Goal: Task Accomplishment & Management: Use online tool/utility

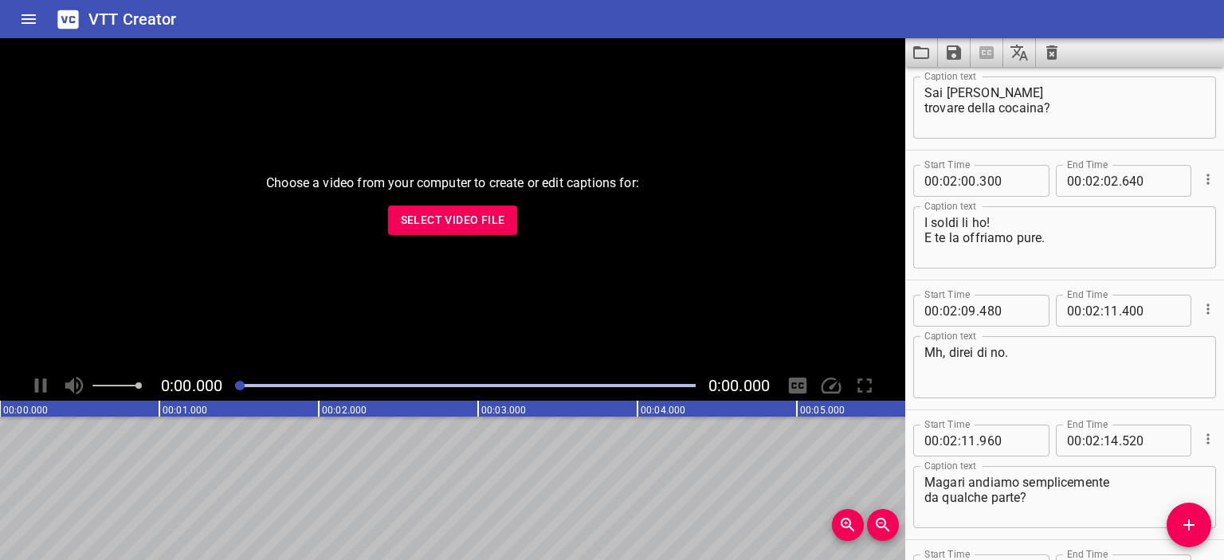
scroll to position [1270, 0]
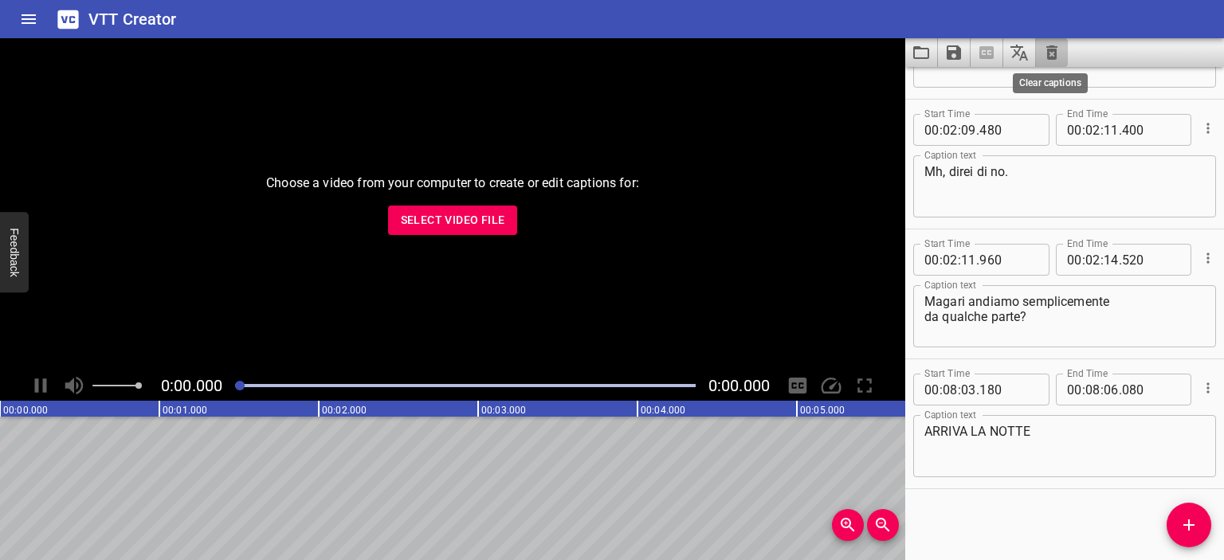
click at [1047, 53] on icon "Clear captions" at bounding box center [1052, 52] width 11 height 14
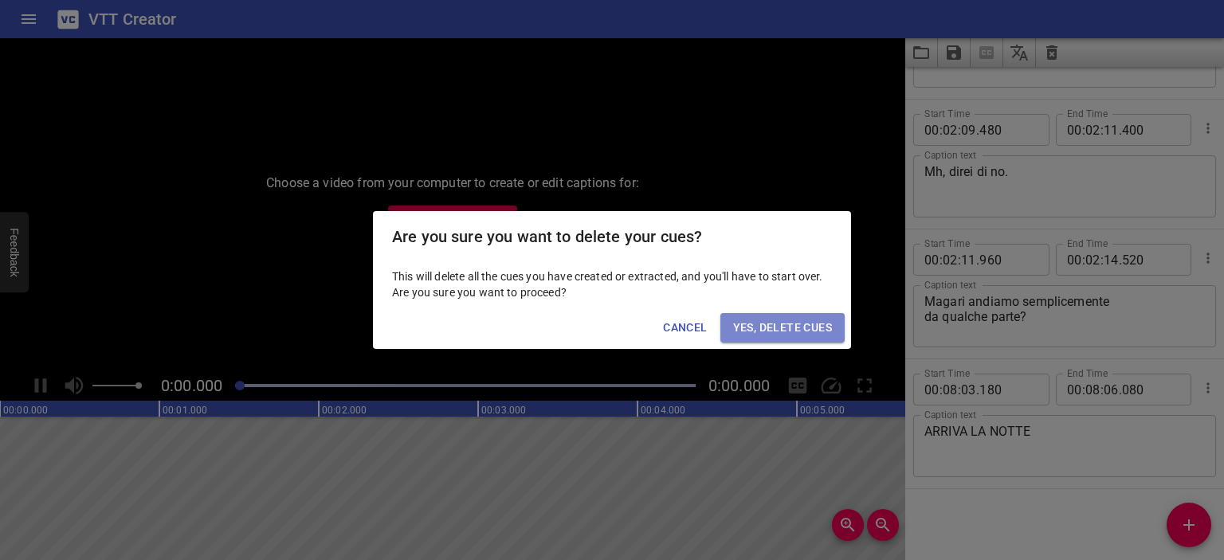
click at [795, 324] on span "Yes, Delete Cues" at bounding box center [782, 328] width 99 height 20
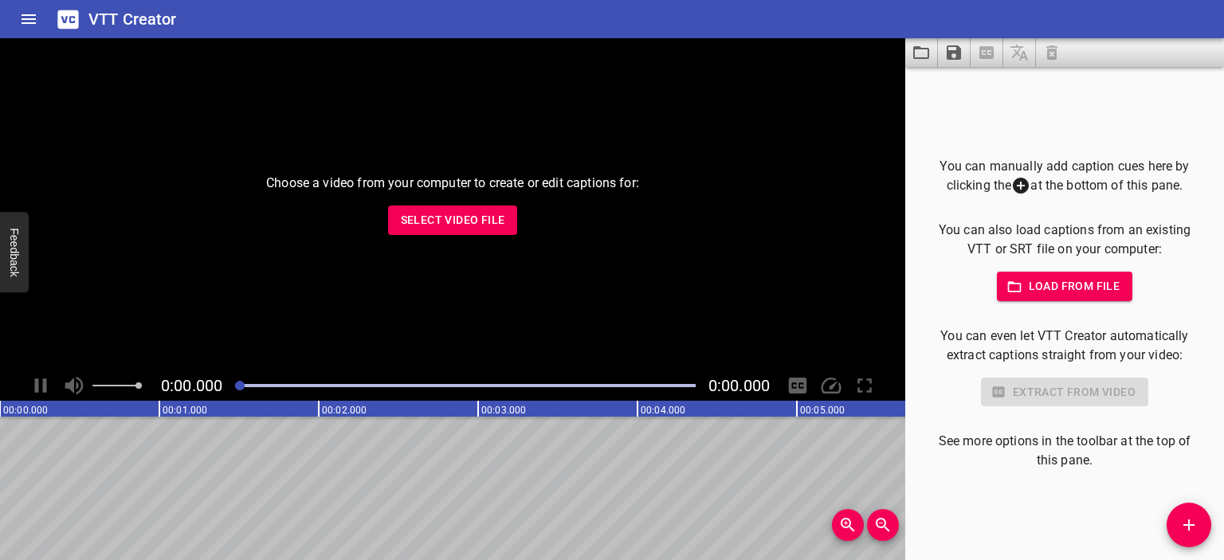
click at [1033, 276] on button "Load from file" at bounding box center [1065, 286] width 136 height 29
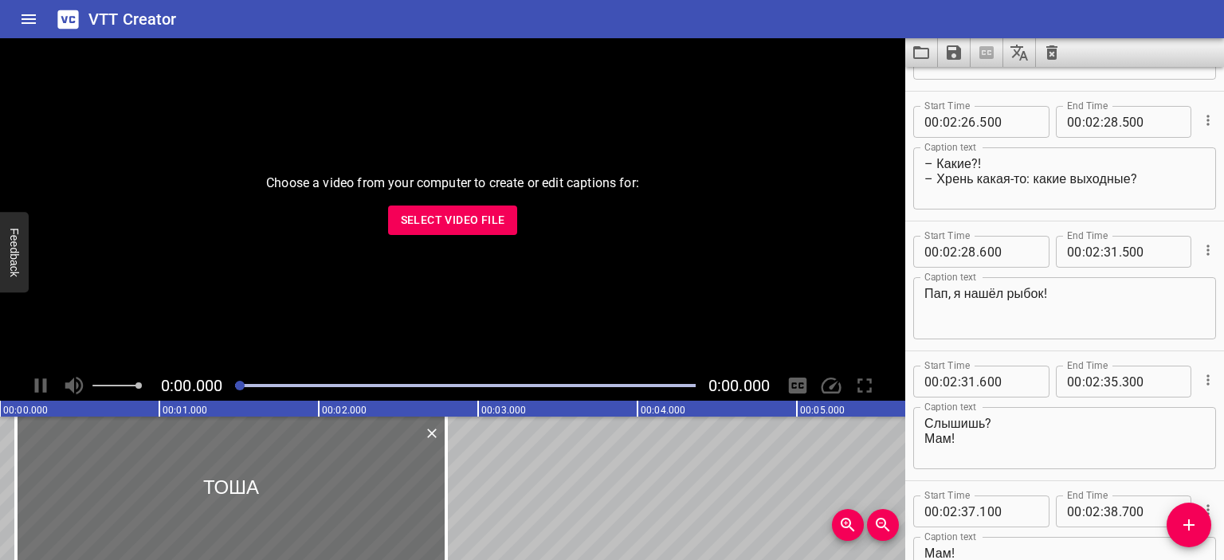
scroll to position [0, 0]
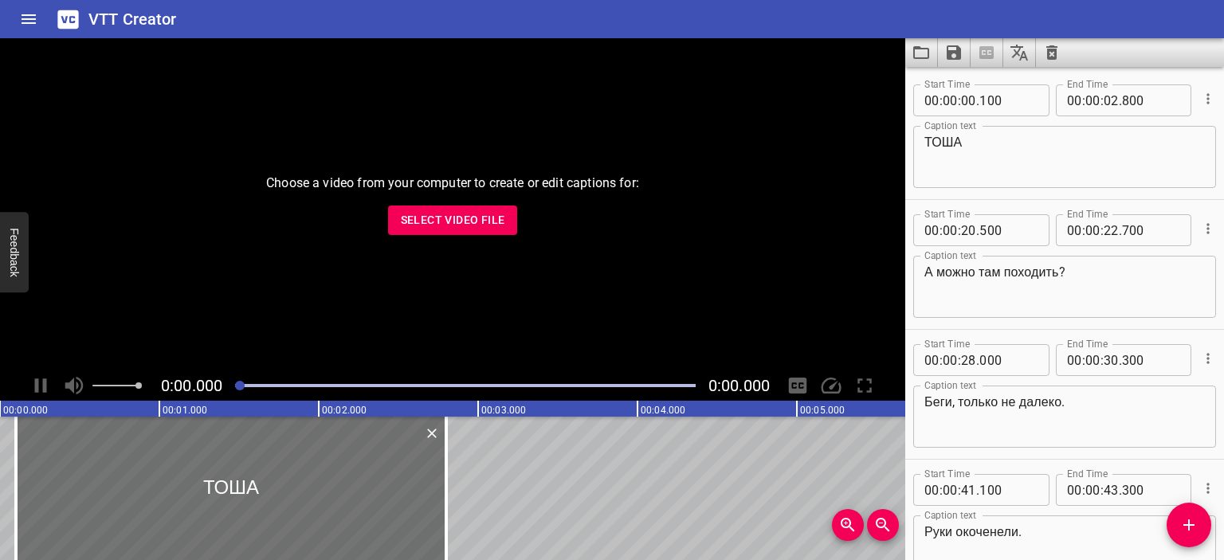
type textarea "Стой!"
click at [955, 57] on icon "Save captions to file" at bounding box center [954, 52] width 19 height 19
click at [986, 95] on li "Save to VTT file" at bounding box center [996, 87] width 117 height 29
click at [470, 222] on span "Select Video File" at bounding box center [453, 220] width 104 height 20
type textarea "ТОША"
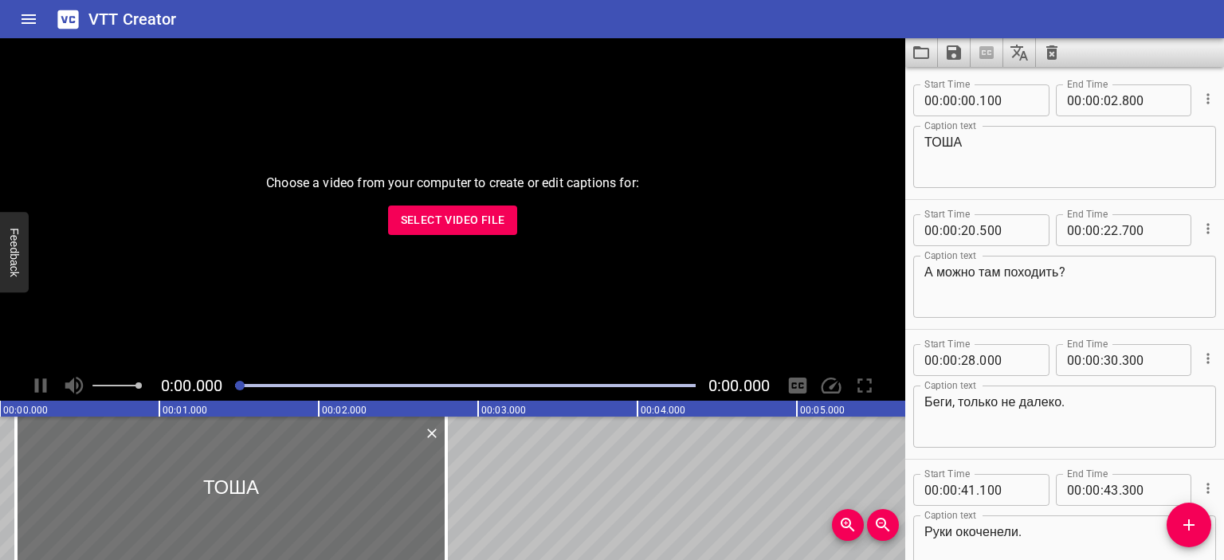
type textarea "А можно там походить?"
type textarea "Беги, только не далеко."
type textarea "Руки окоченели."
type textarea "Мне очень приятно, мне действительно приятно"
type textarea "Ты как будто повинность здесь отбываешь. Понимаешь?"
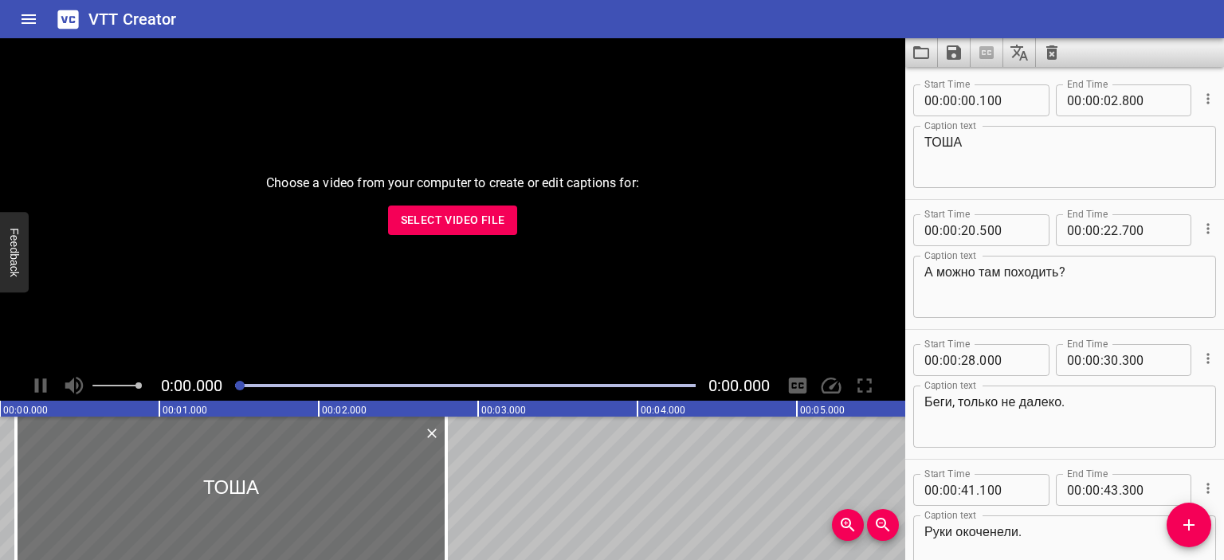
type textarea "– Ты издеваешься?"
type textarea "Пап!"
type textarea "Да, хорошо, ты работаешь, но есть ещё выходные."
type textarea "– Какие?! – Хрень какая-то: какие выходные?"
type textarea "Пап, я нашёл рыбок!"
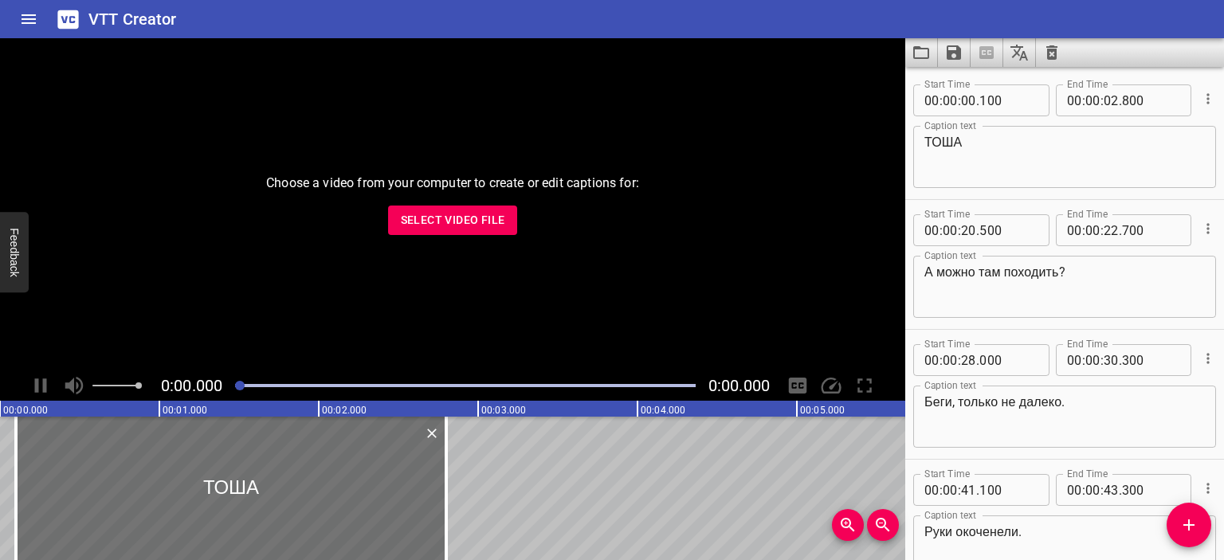
type textarea "Слышишь? Мам!"
type textarea "Мам!"
type textarea "И не надо делать мне одолжение — как будто это нужно одной мне."
type textarea "– А и нужно одной тебе! – Тебе не надо?"
type textarea "– Мне не надо, да. – [PERSON_NAME] есть это не твоя семья?"
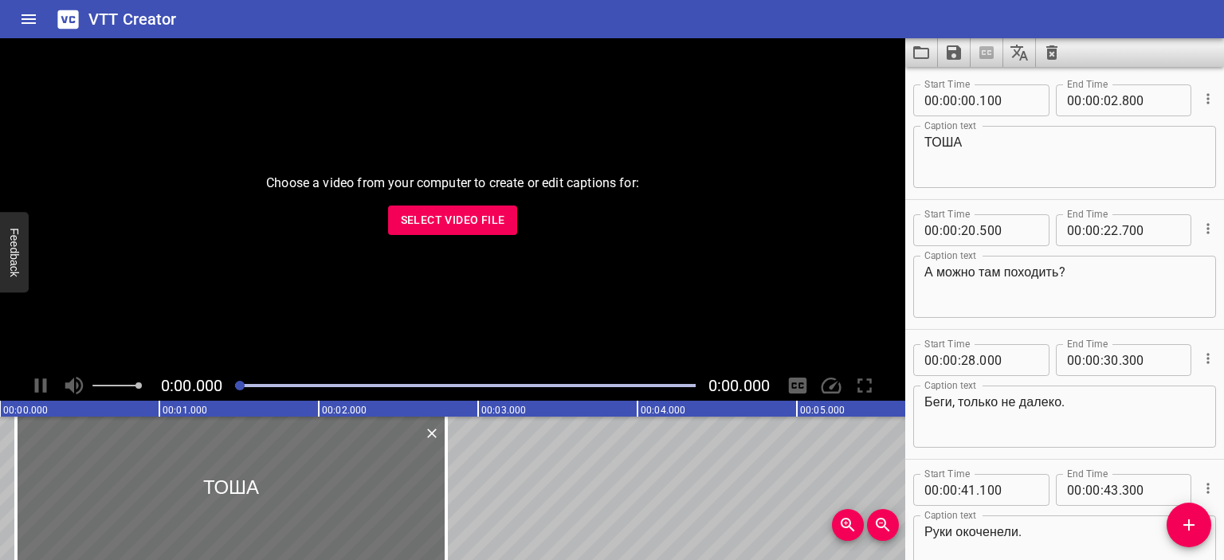
type textarea "– [PERSON_NAME] семья, но я уже устал, я не могу – Но тебе это не нужно? – Нужн…"
type textarea "Иди сюда, милый. Замёрз?"
type textarea "Я вас звал. Вы слышали?"
type textarea "Мы как раз собирались к тебе идти."
type textarea "Пап, там много маленьких рыбок подо льдом."
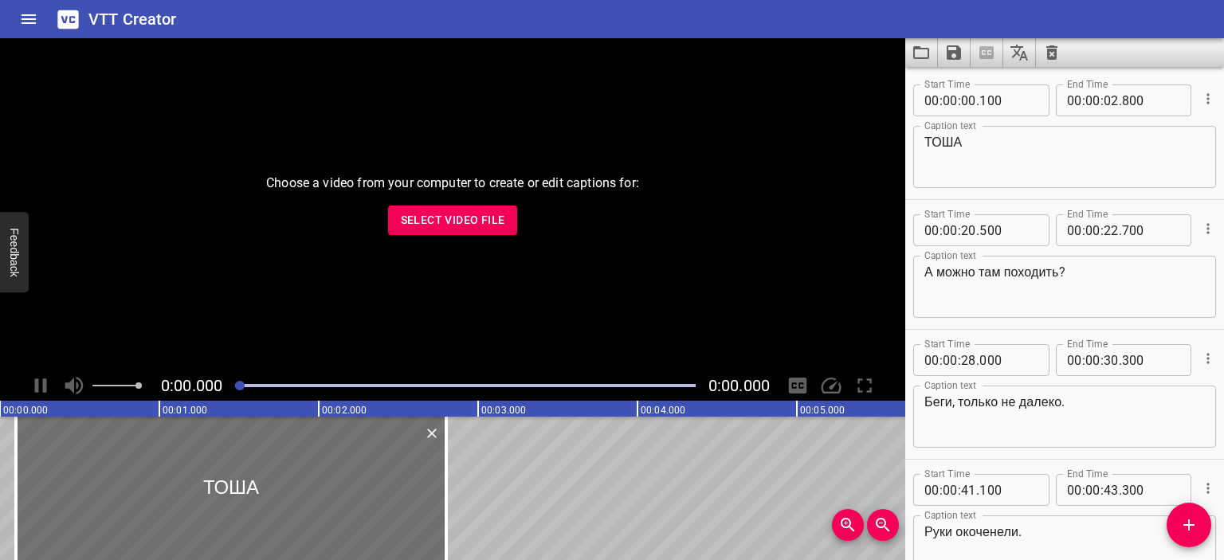
type textarea "Они меня видят, пытаются что-то сказать."
type textarea "Но из-за толщины льда ничего не слышно."
type textarea "Надо сделать отверстие, чтобы они могли дышать. Пойдём!"
type textarea "Подожди."
type textarea "Дружище, всё не совсем так, понимаешь?"
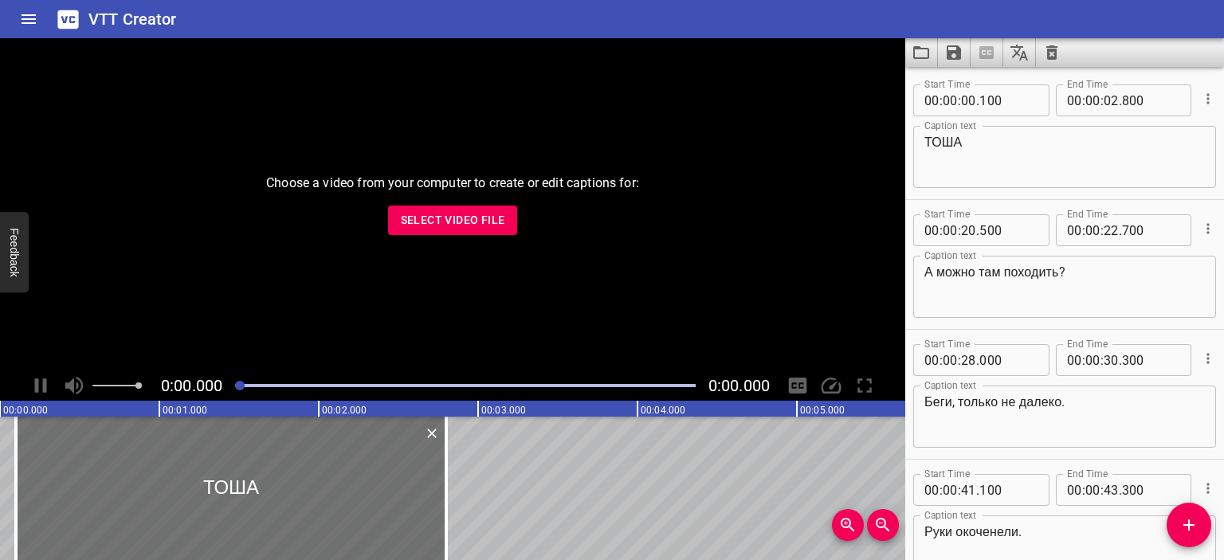
type textarea "Рыбки устроены иначе, не так, как мы с тобой."
type textarea "У них есть специальные жабры, которые позволяют им дышать под водой."
type textarea "Ты зря переживаешь. Им нормально."
type textarea "– Да мам! – Всё, всё."
type textarea "Всё равно это ловушка: большой гигантский аквариум с толстыми стёклами."
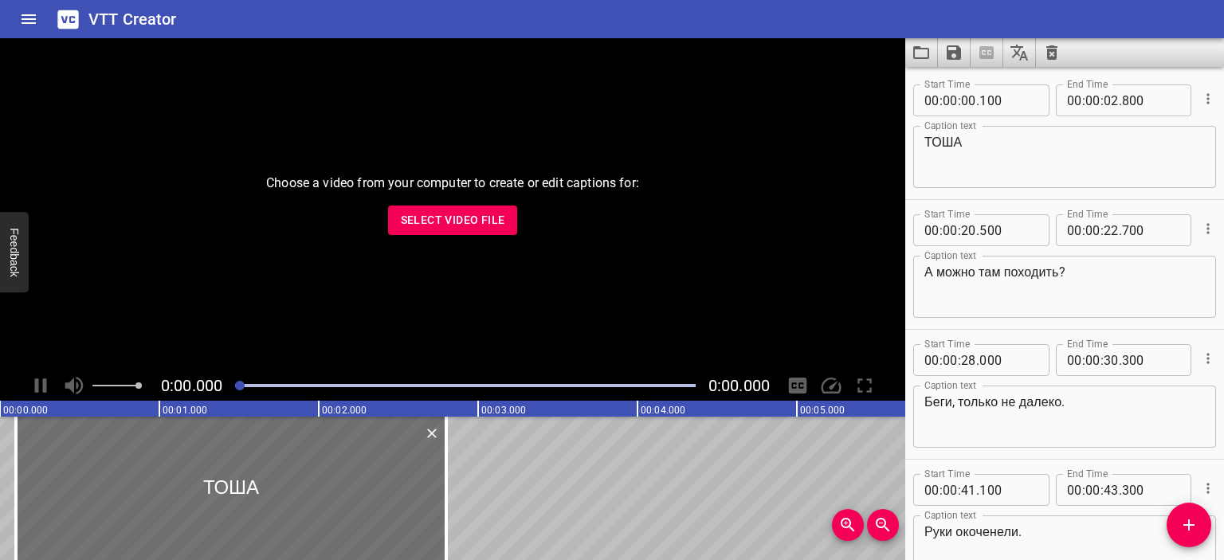
type textarea "Тоша, а давай в кино [DATE] вечером сходим?"
type textarea "Можем не [DATE]?"
type textarea "[DATE] папа обещал помочь дяде [PERSON_NAME]."
type textarea "Кольцо принципиально не надел?"
type textarea "А мы и без папы сходим. Ты за нас не переживай."
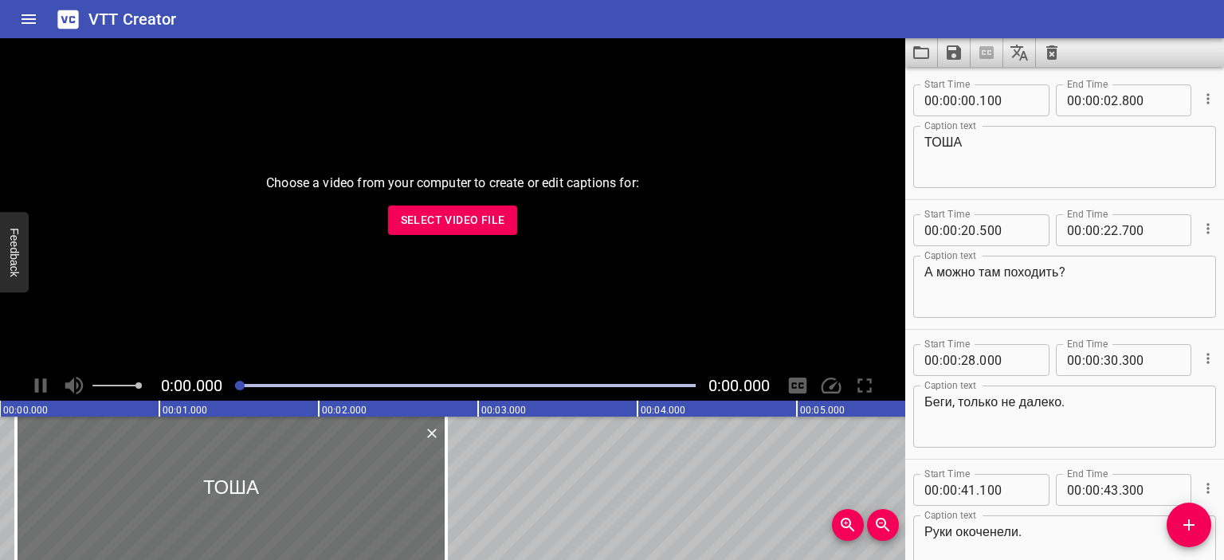
type textarea "Нам нормально!"
type textarea "Ты это сейчас зачем делаешь?"
type textarea "У тебя другие дела, а виновата я?"
type textarea "А нам обязательно искать виноватых?"
type textarea "Почему мы не можем просто друг друга понимать?"
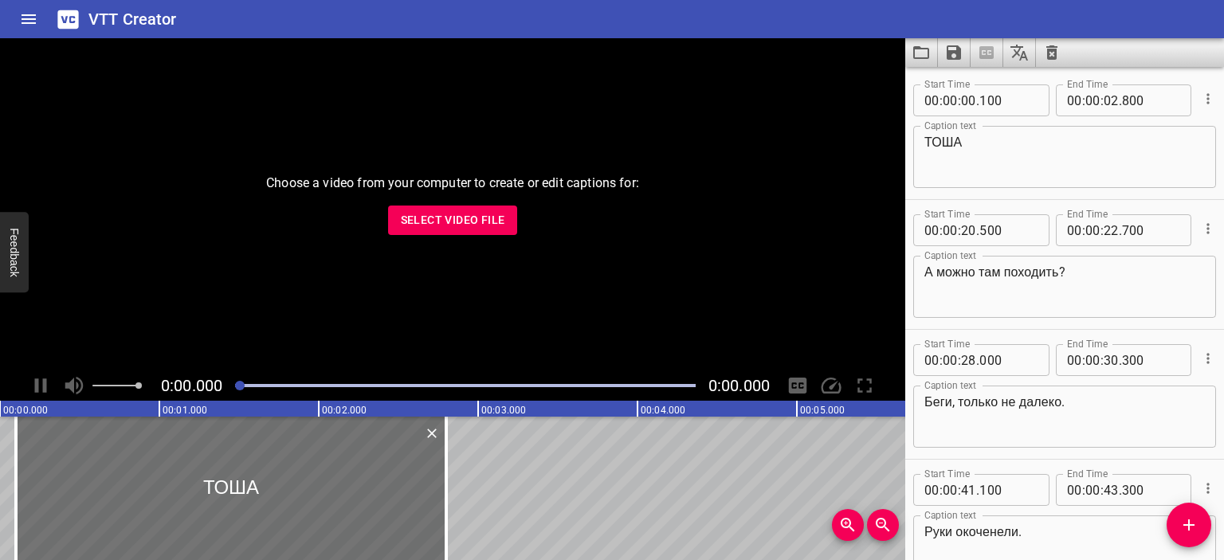
type textarea "Ответственность неси за свой выбор."
type textarea "Тоже не ты виноват? Я тебя сейчас понять должна?"
type textarea "– Нигде не больно? – Мам, я сам спрыгнул!"
type textarea "Сам, слышишь? Всё хорошо."
type textarea "Коленкам не больно?"
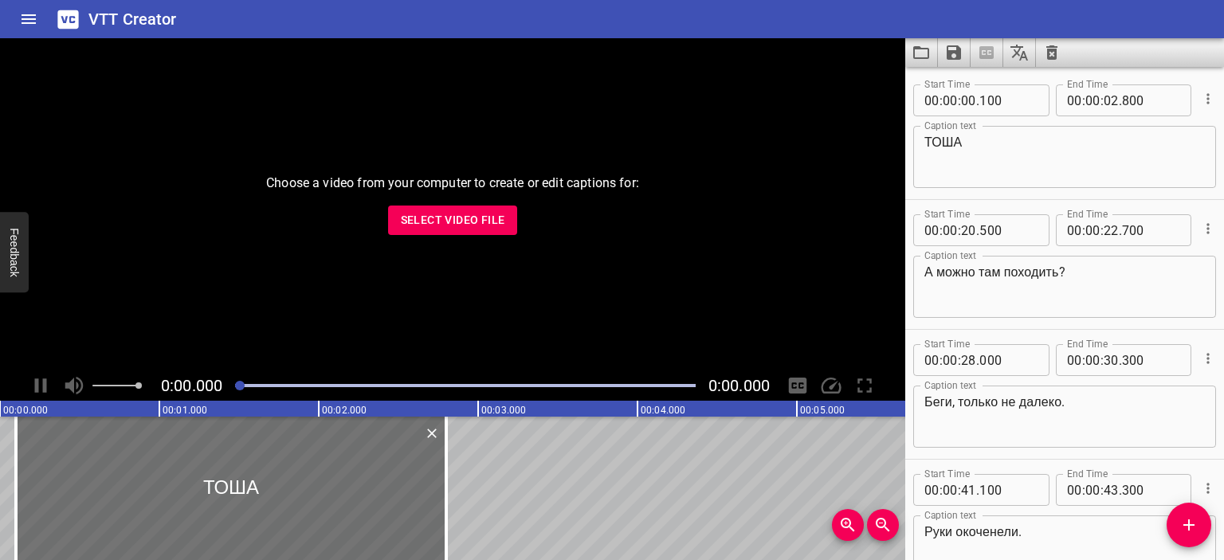
type textarea "Всё. Едем домой."
type textarea "Мамочка, давай лучше в прятки? Пожалуйста!"
type textarea "Пап, прячься! Давай вместе считать: 10"
type textarea "9."
type textarea "8."
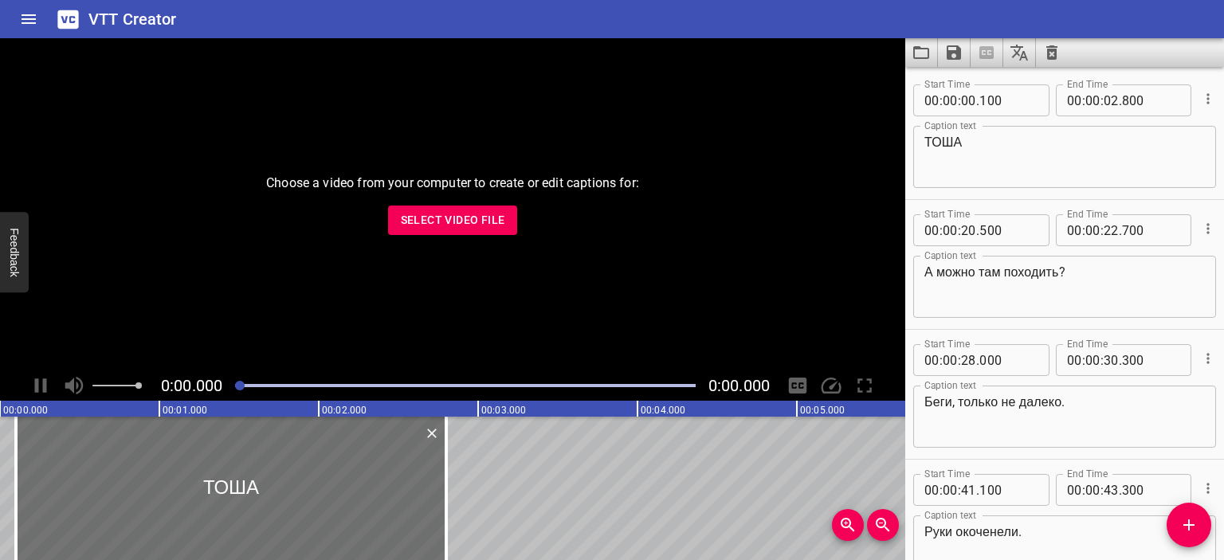
type textarea "7..."
type textarea "6, 5, 4, 3."
type textarea "2, 1."
type textarea "[PERSON_NAME] не спрятался: мы не виноваты!"
type textarea "Давай дальше сам."
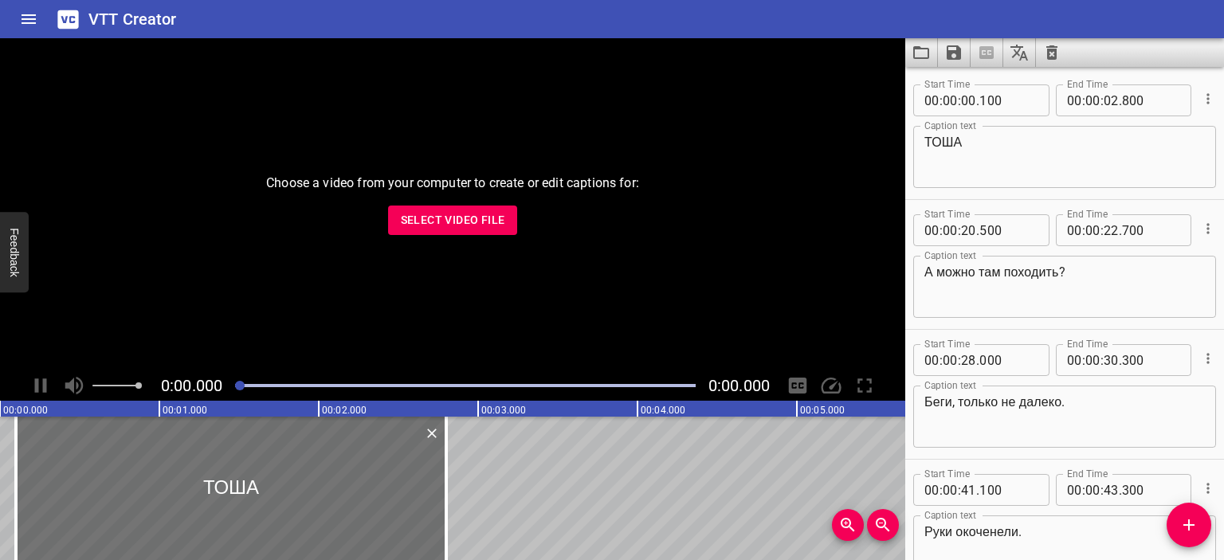
type textarea "Ура, я нашёл! Нашёл!"
type textarea "Ну что, [PERSON_NAME], ты выиграл, твоя очередь прятаться."
type textarea "Прячься."
type textarea "Ладно."
type textarea "Вы будете считать?"
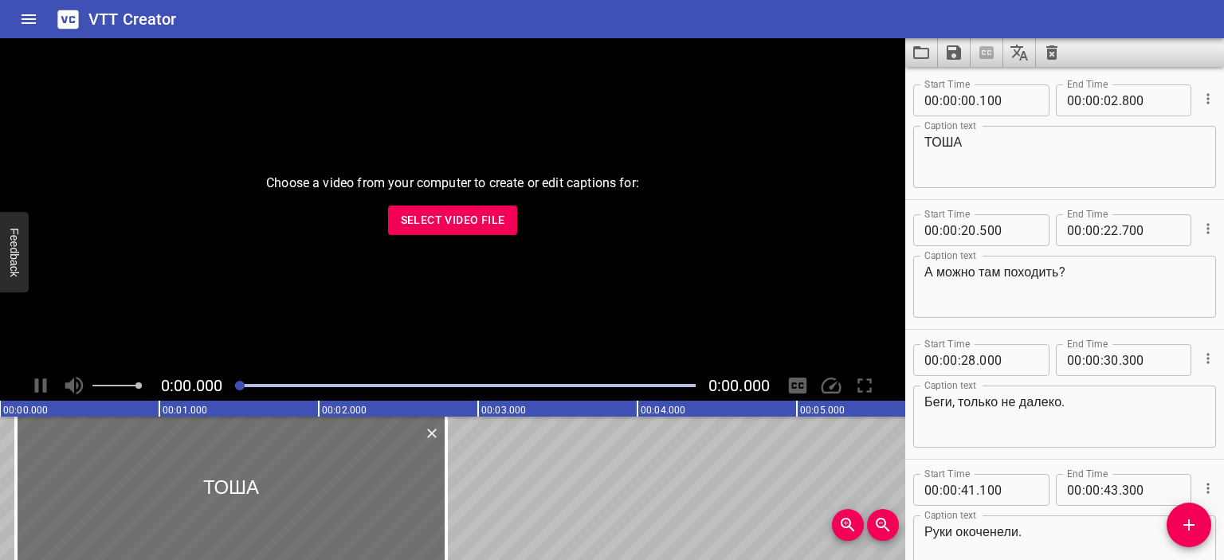
type textarea "10, 9, 8. Считай. 7."
type textarea "6."
type textarea "5, 4, 3, 2, 1."
type textarea "Я ухожу."
type textarea "Я не могу так больше."
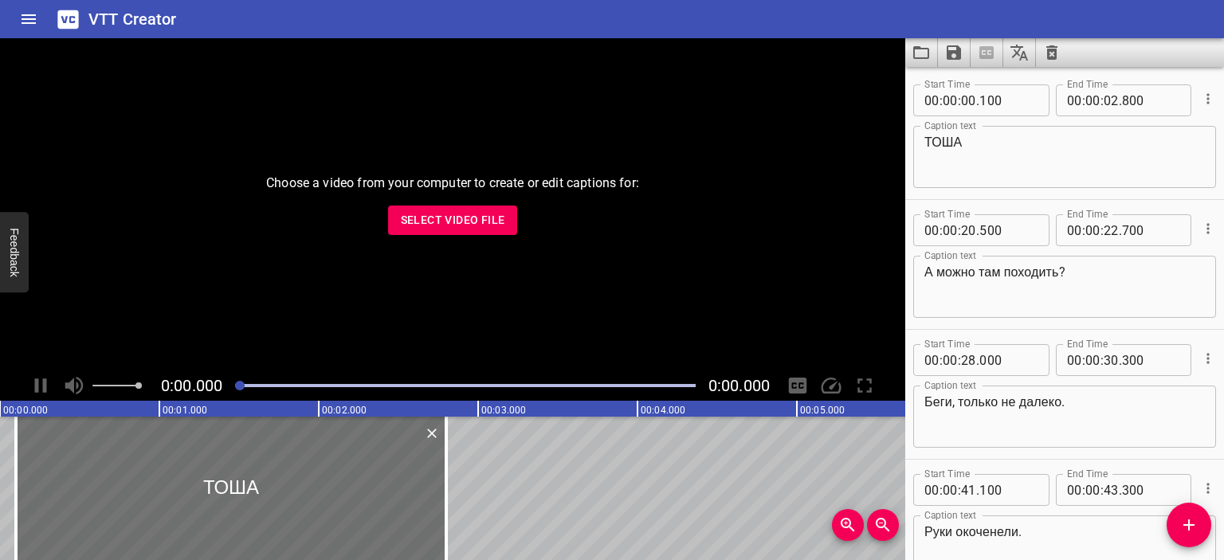
type textarea "Ты меня слышишь?"
type textarea "Я с тобой разговариваю."
type textarea "[DEMOGRAPHIC_DATA], как же меня достали твои «я»!"
type textarea "Как жаль, что за столько лет твоё «я» ни разу не проявилось, правда?"
type textarea "Я тебя не люблю,"
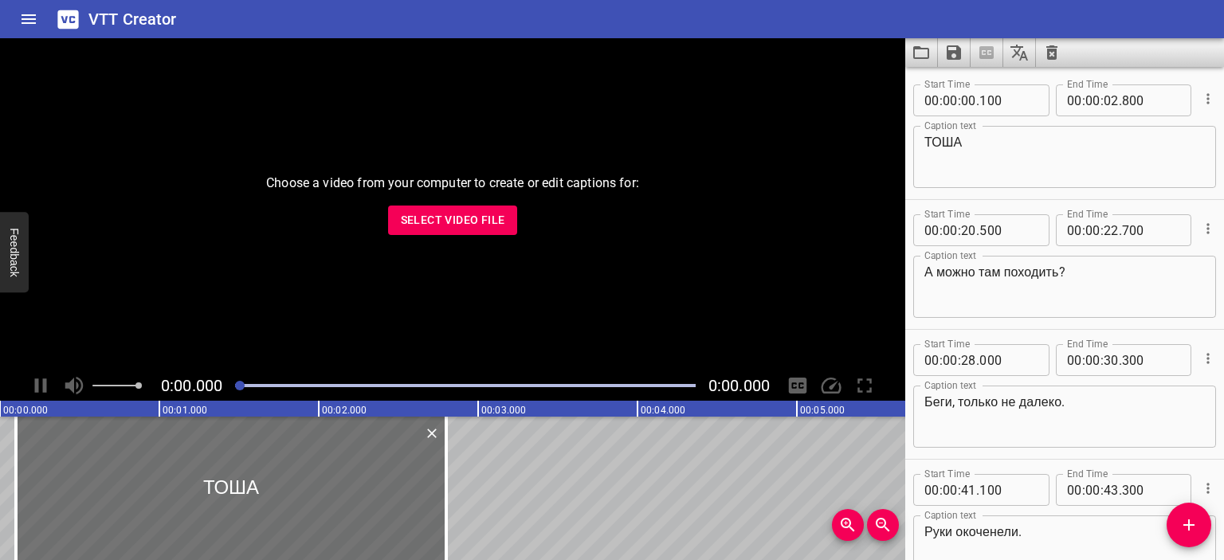
type textarea "Я тебя никогда не любил."
type textarea "Я тебя отпускаю, [PERSON_NAME]."
type textarea "[DEMOGRAPHIC_DATA]."
type textarea "Врёшь."
type textarea "Врёшь!"
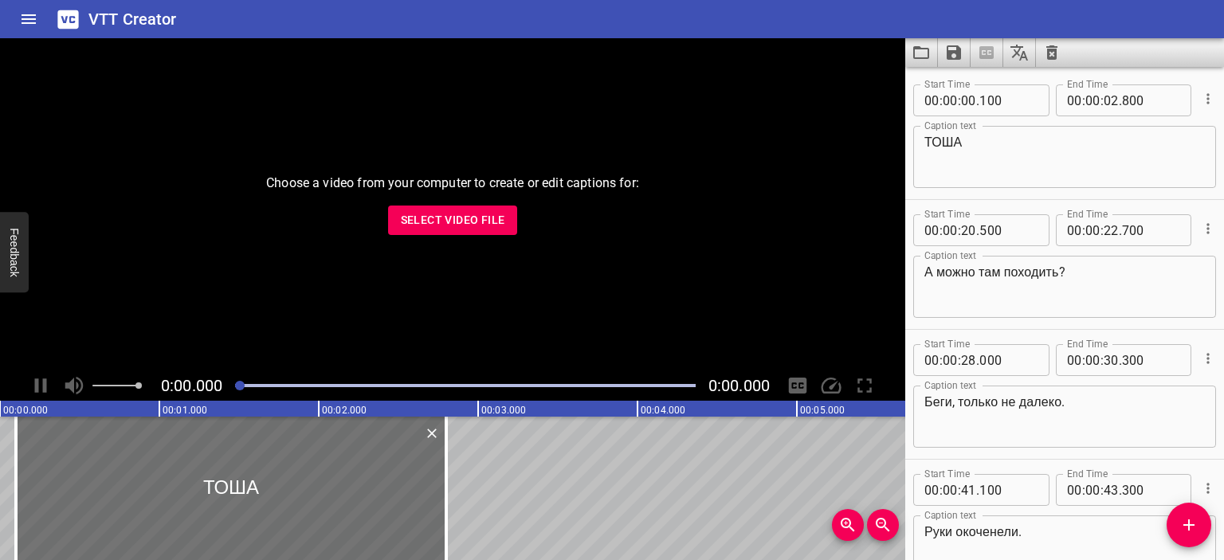
type textarea "Врёшь ты назло. Назло!"
type textarea "Я ненавижу!"
type textarea "Успокойся."
type textarea "– Прости! – Пусти!"
type textarea "Тоша!"
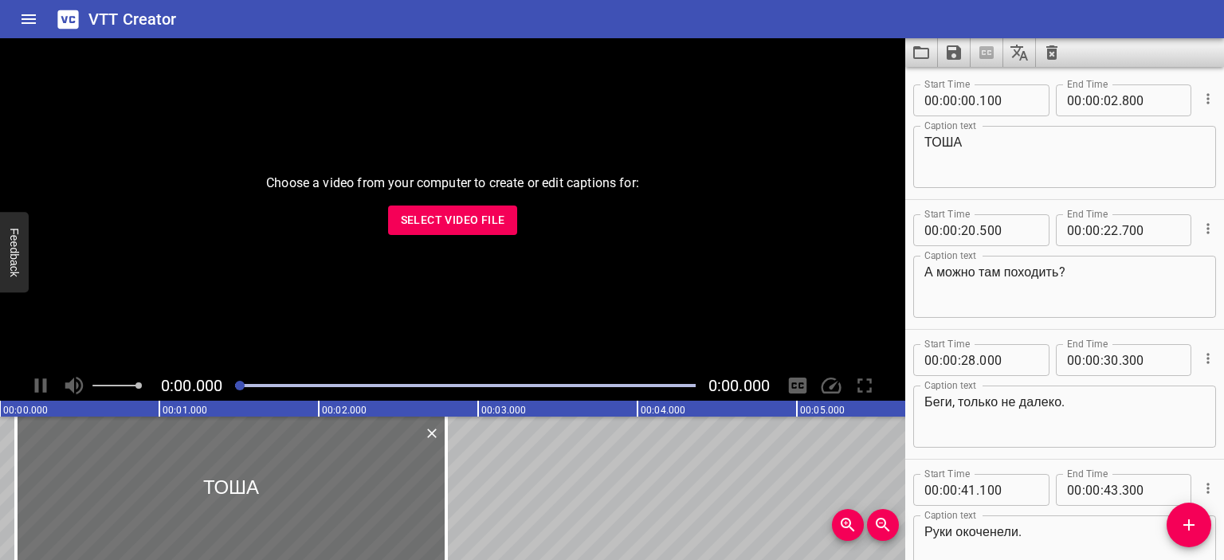
type textarea "Очередь мамы прятаться."
type textarea "Так?"
type textarea "Так."
type textarea "Пап, я уже не хочу больше играть. Давай не будем!"
type textarea "Пап."
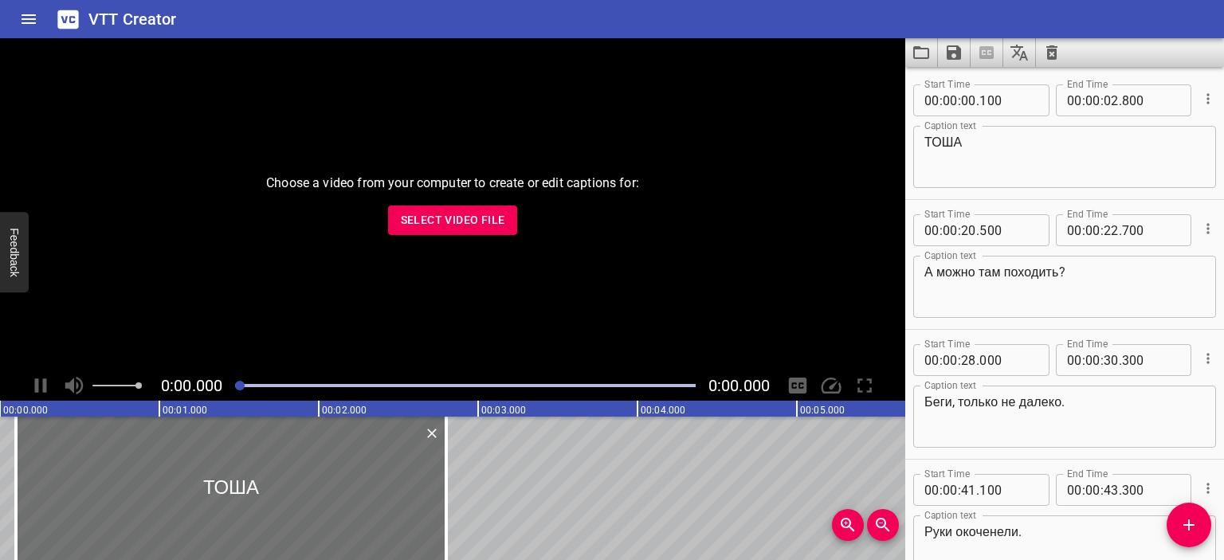
type textarea "[PERSON_NAME], считай. 10, 9."
type textarea "8, 7, 6."
type textarea "Медленнее. Маме надо время. 5."
type textarea "4. 3."
type textarea "2."
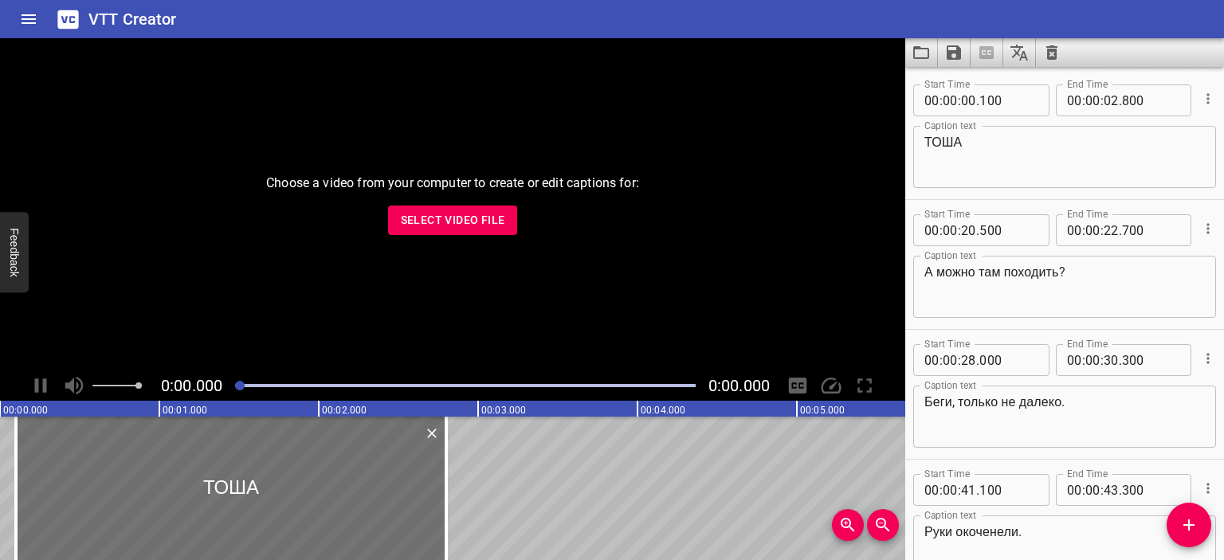
type textarea "Новая игра."
type textarea "Кто первее до качелей?"
type textarea "Стой!"
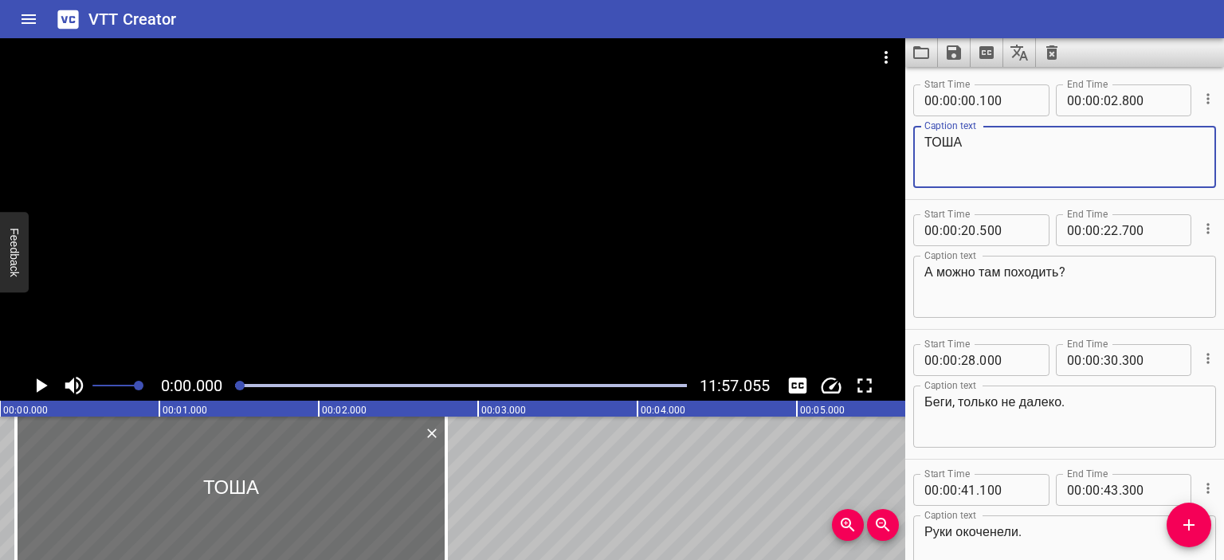
click at [976, 139] on textarea "ТОША" at bounding box center [1065, 157] width 281 height 45
type textarea "Т"
type textarea "TOSHA"
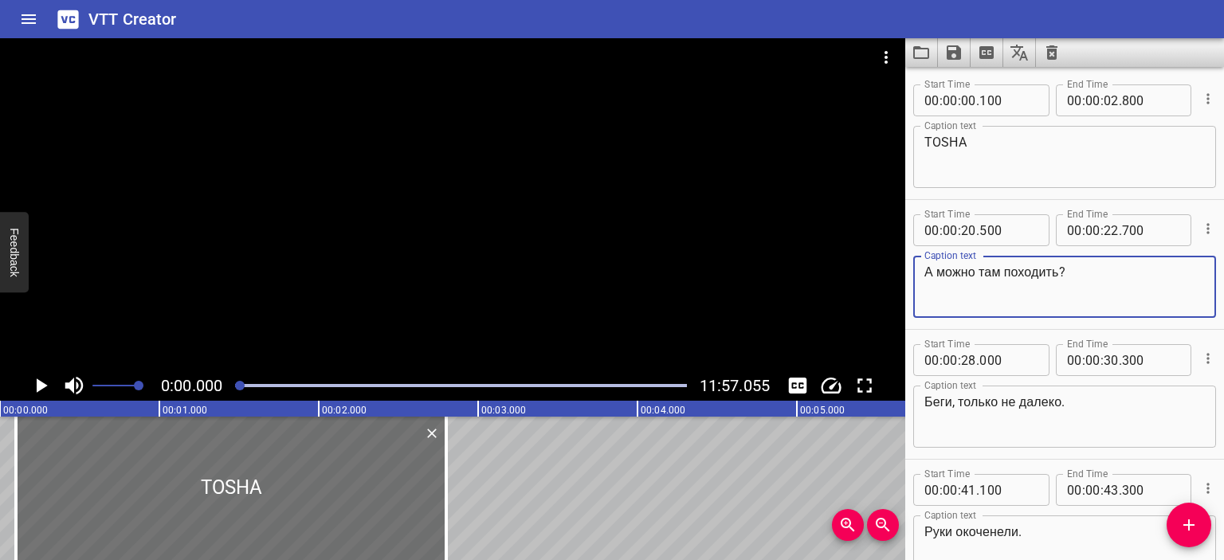
drag, startPoint x: 1062, startPoint y: 273, endPoint x: 918, endPoint y: 269, distance: 143.5
click at [918, 269] on div "А можно там походить? Caption text" at bounding box center [1064, 287] width 303 height 62
type textarea "Posso fare due passi là?"
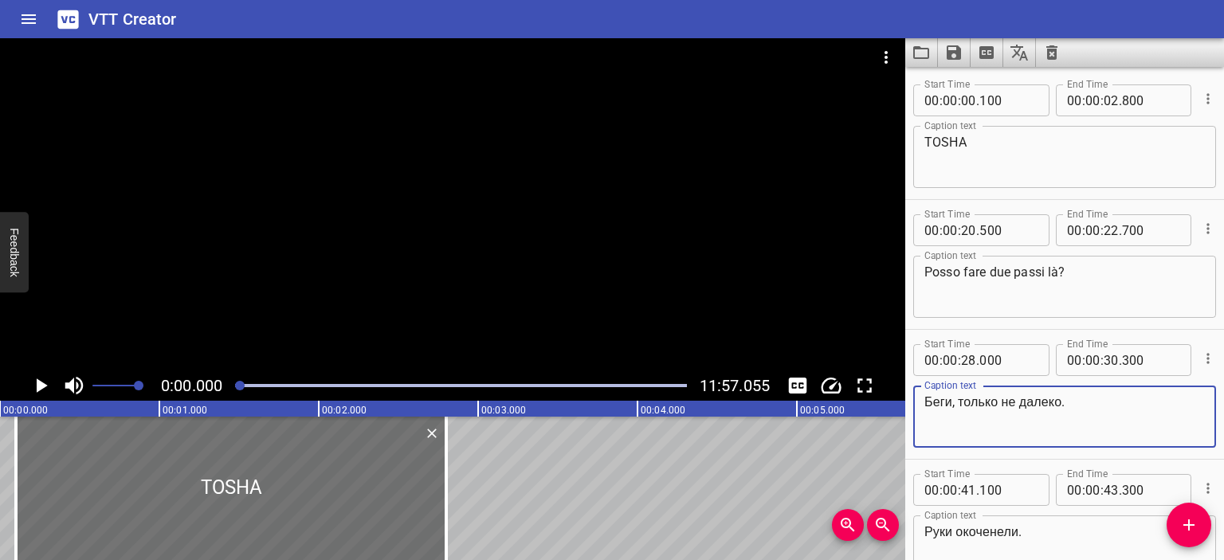
drag, startPoint x: 1067, startPoint y: 401, endPoint x: 904, endPoint y: 407, distance: 163.5
click at [904, 407] on main "0:00.000 11:57.055 00:00.000 00:01.000 00:02.000 00:03.000 00:04.000 00:05.000 …" at bounding box center [612, 299] width 1224 height 522
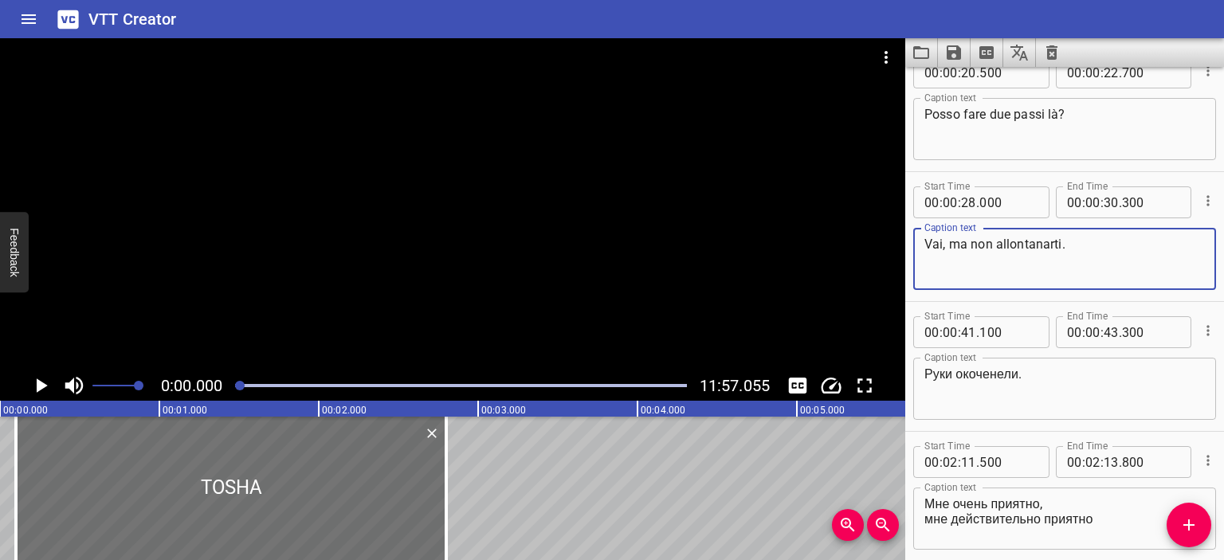
scroll to position [172, 0]
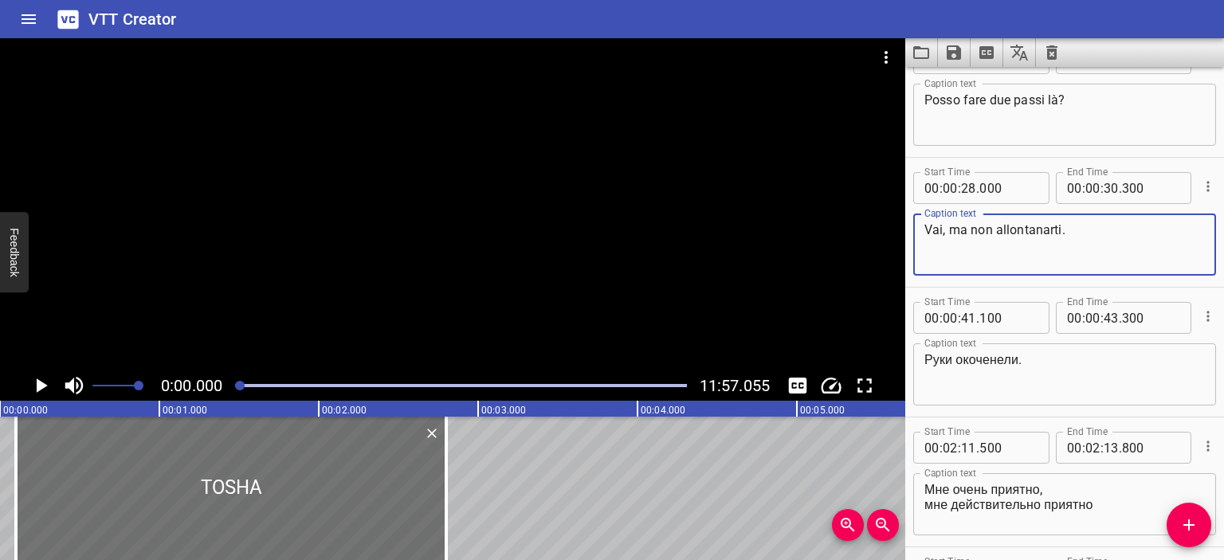
type textarea "Vai, ma non allontanarti."
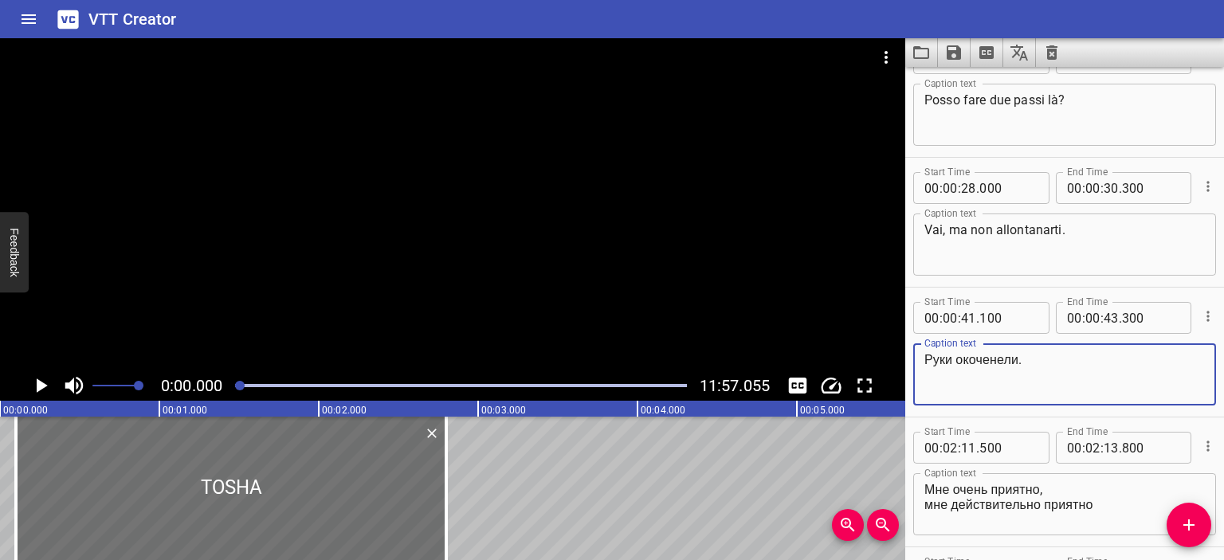
drag, startPoint x: 1021, startPoint y: 361, endPoint x: 897, endPoint y: 363, distance: 124.4
click at [897, 363] on main "0:00.000 11:57.055 00:00.000 00:01.000 00:02.000 00:03.000 00:04.000 00:05.000 …" at bounding box center [612, 299] width 1224 height 522
type textarea "Mi cadono le mani dal freddo."
click at [711, 281] on div at bounding box center [452, 204] width 905 height 332
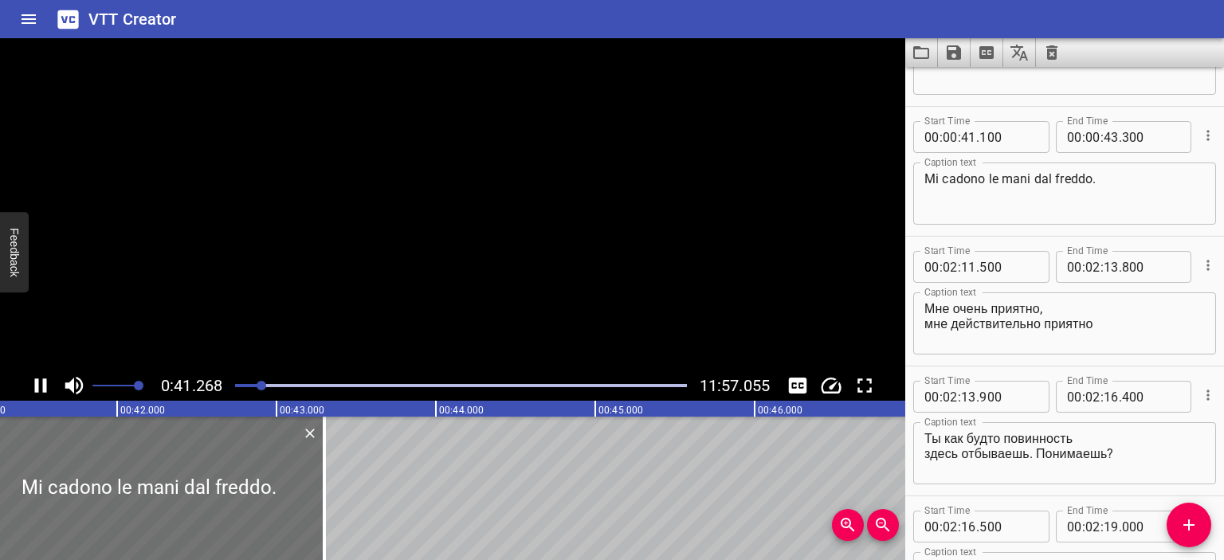
scroll to position [389, 0]
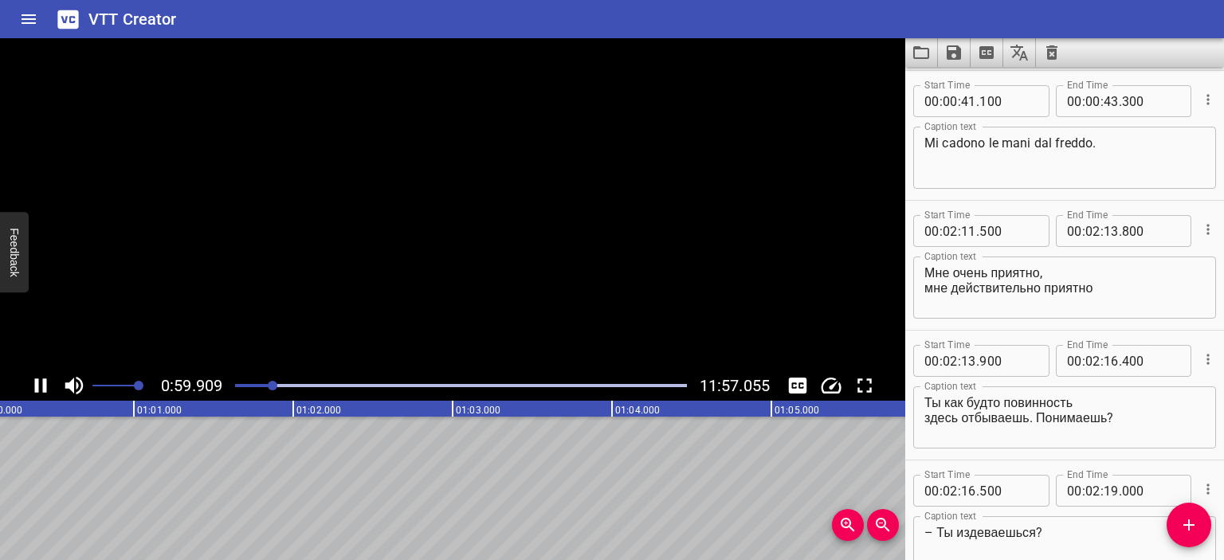
click at [512, 219] on video at bounding box center [452, 204] width 905 height 332
click at [485, 208] on div at bounding box center [452, 204] width 905 height 332
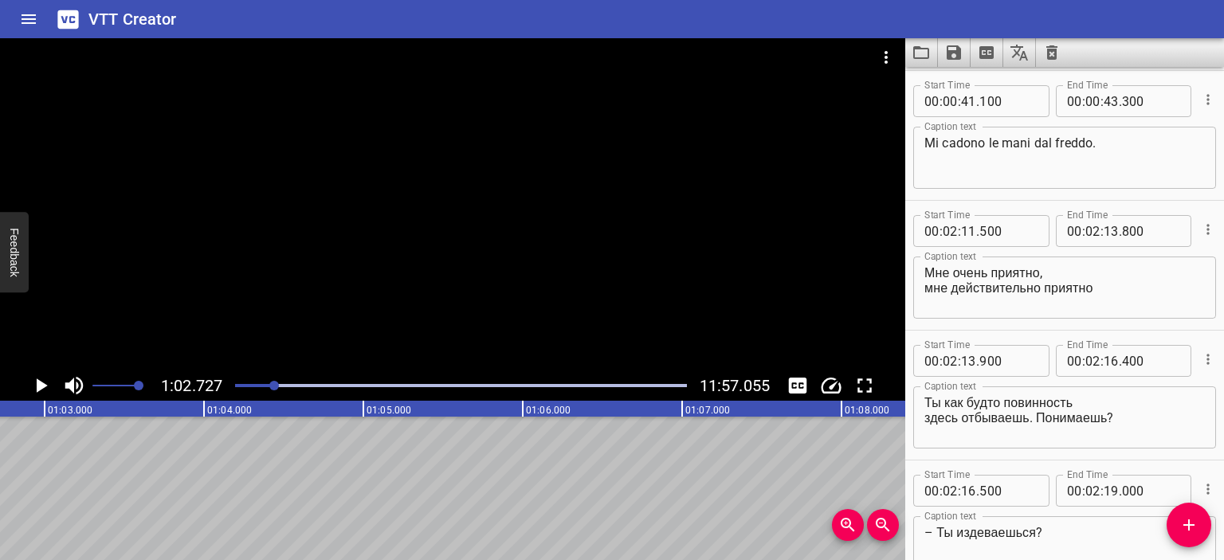
scroll to position [0, 9999]
click at [485, 208] on div at bounding box center [452, 204] width 905 height 332
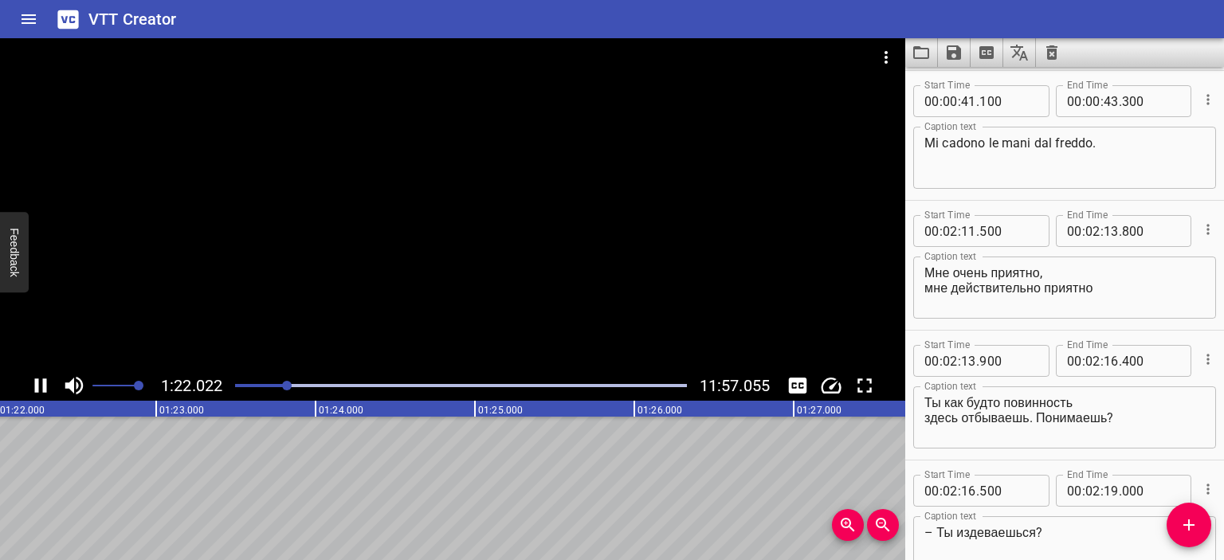
click at [519, 211] on div at bounding box center [452, 204] width 905 height 332
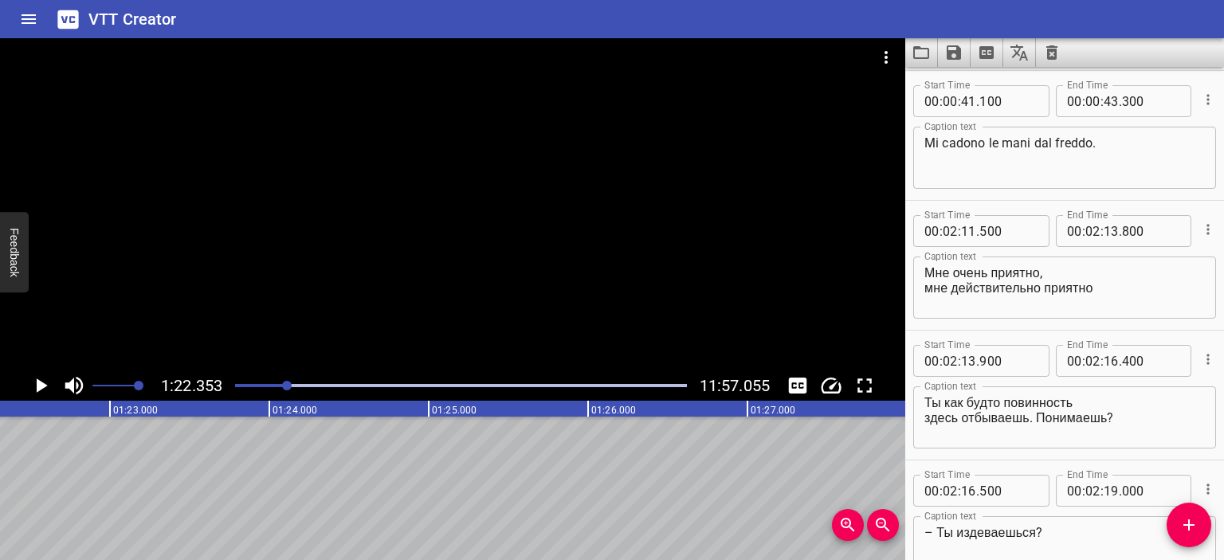
scroll to position [0, 13128]
click at [518, 232] on div at bounding box center [452, 204] width 905 height 332
click at [518, 232] on video at bounding box center [452, 204] width 905 height 332
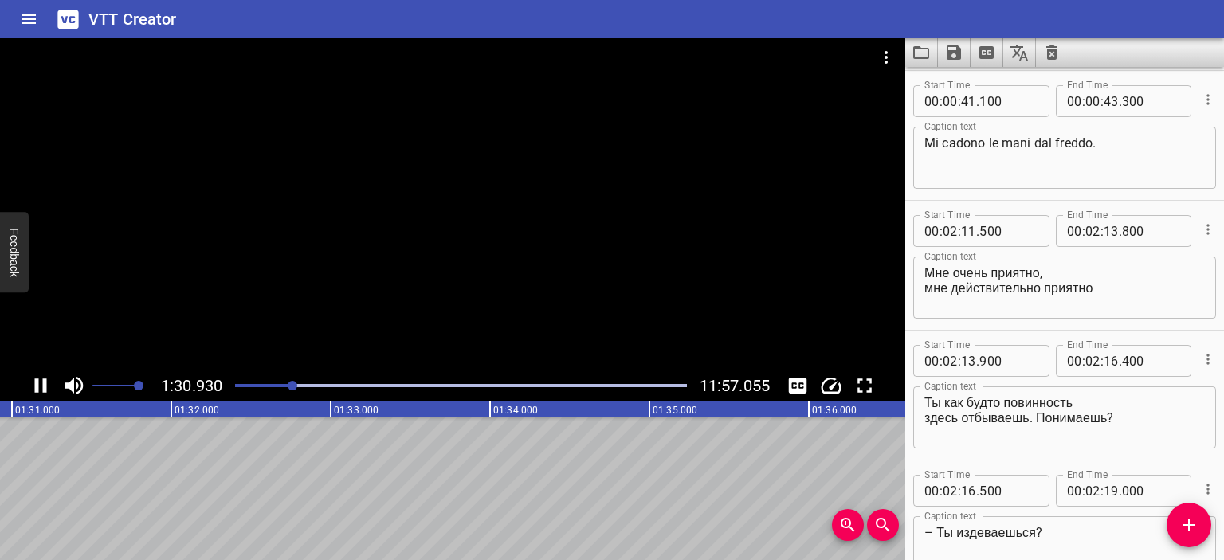
click at [482, 232] on div at bounding box center [452, 204] width 905 height 332
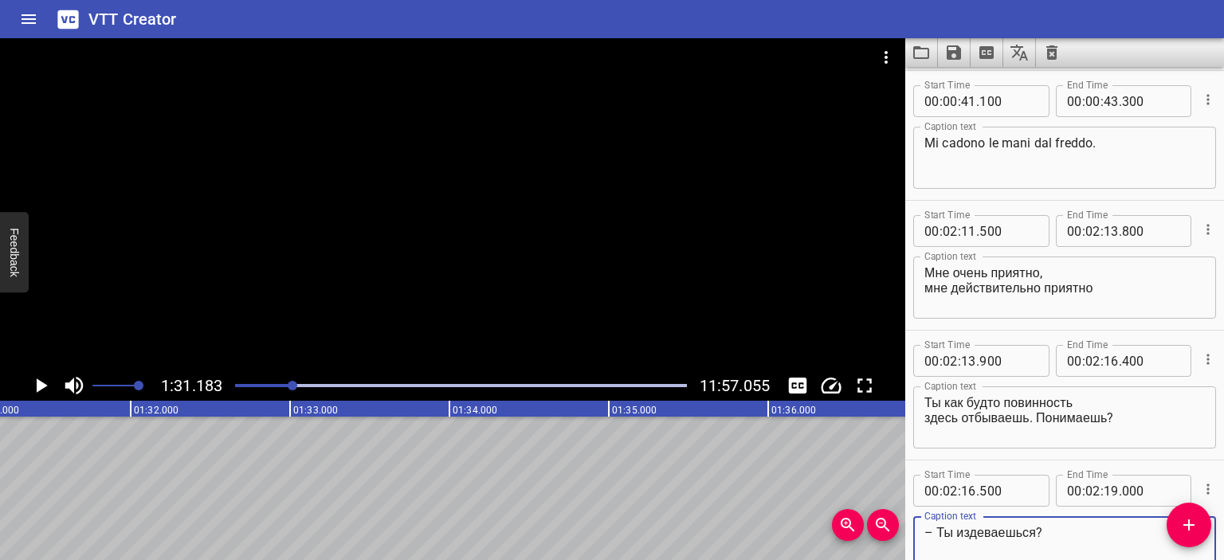
drag, startPoint x: 1039, startPoint y: 534, endPoint x: 939, endPoint y: 532, distance: 100.4
click at [939, 532] on textarea "– Ты издеваешься?" at bounding box center [1065, 547] width 281 height 45
type textarea "– Mi prendi in giro?"
click at [752, 291] on div at bounding box center [452, 204] width 905 height 332
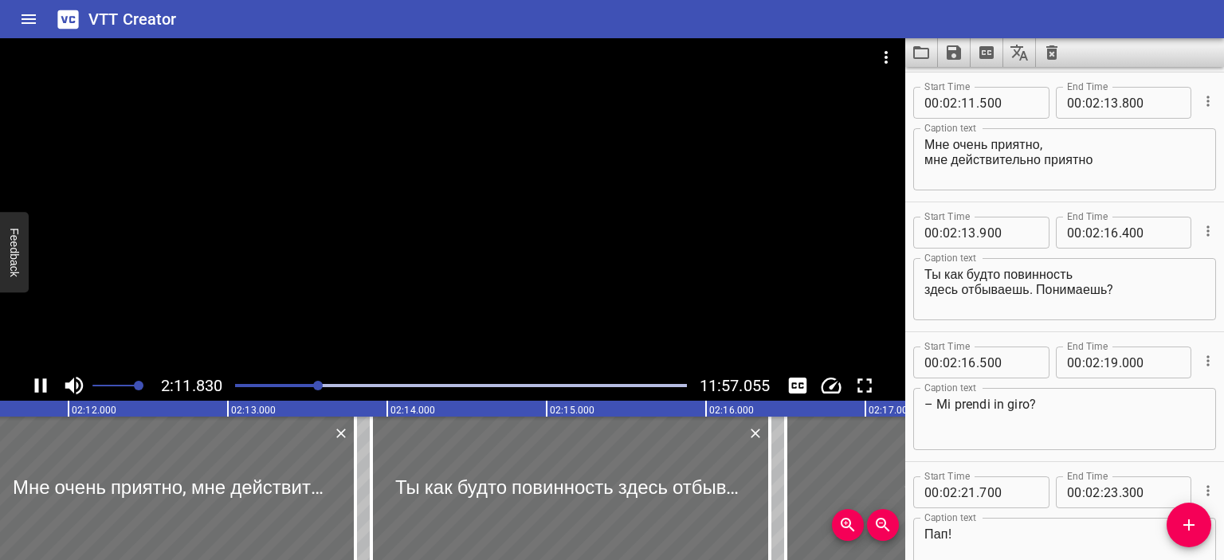
scroll to position [520, 0]
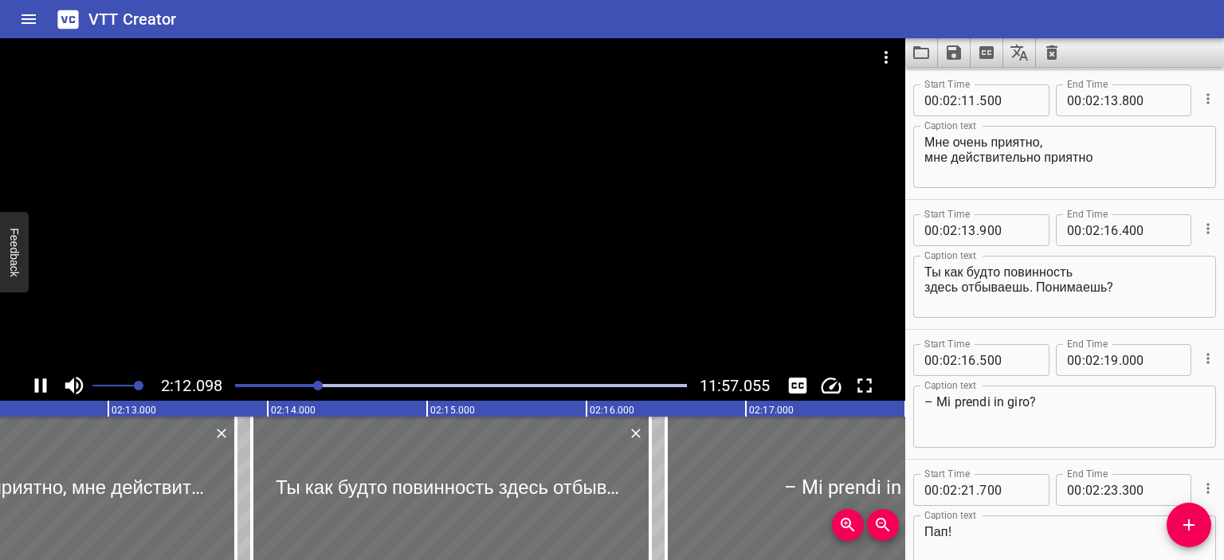
click at [591, 245] on div at bounding box center [452, 204] width 905 height 332
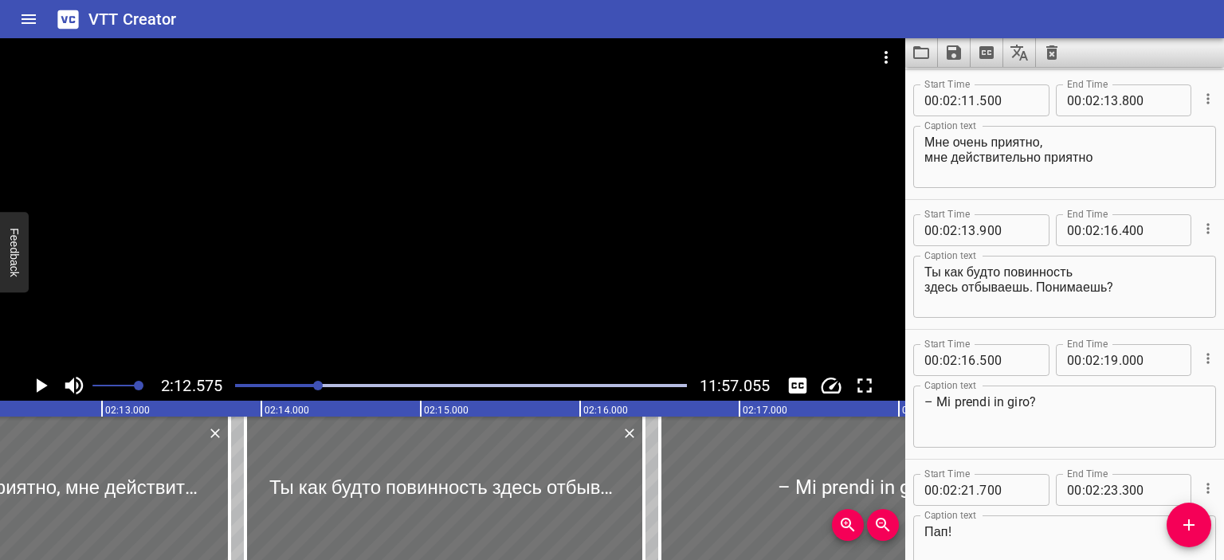
scroll to position [0, 21134]
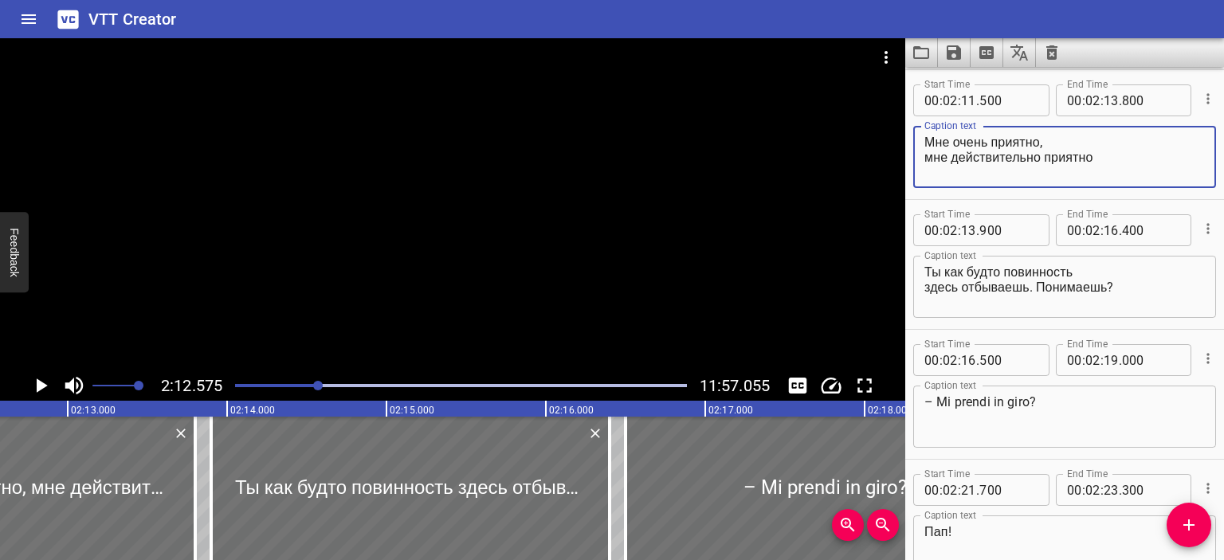
drag, startPoint x: 1114, startPoint y: 155, endPoint x: 920, endPoint y: 143, distance: 194.9
click at [920, 143] on div "Мне очень приятно, мне действительно приятно Caption text" at bounding box center [1064, 157] width 303 height 62
type textarea "Mi fa piacere, mi fa davvero tanto piacere."
click at [612, 143] on div at bounding box center [452, 204] width 905 height 332
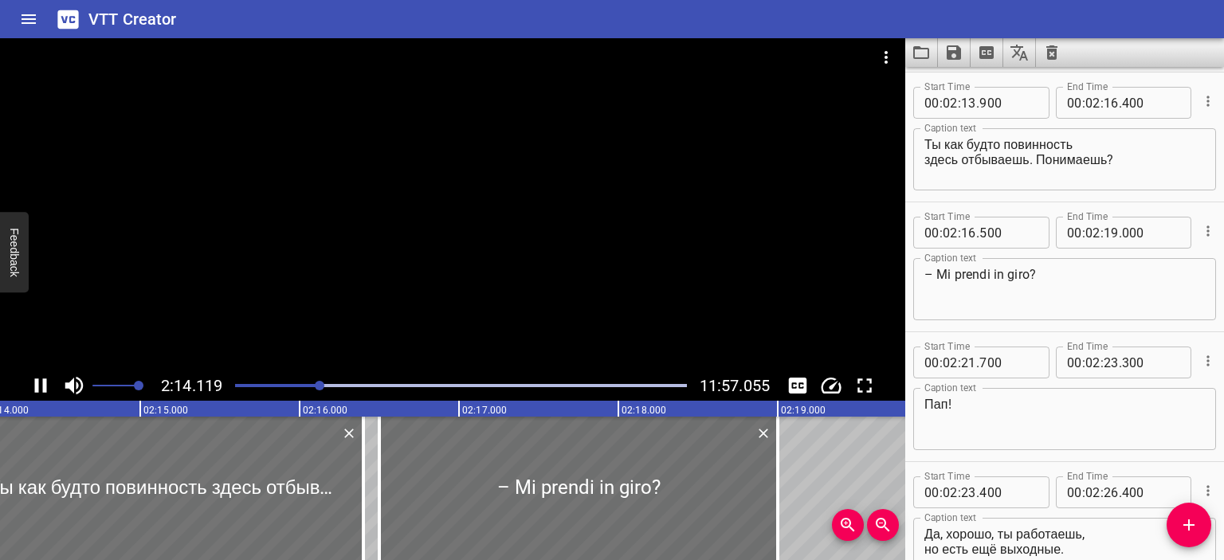
scroll to position [650, 0]
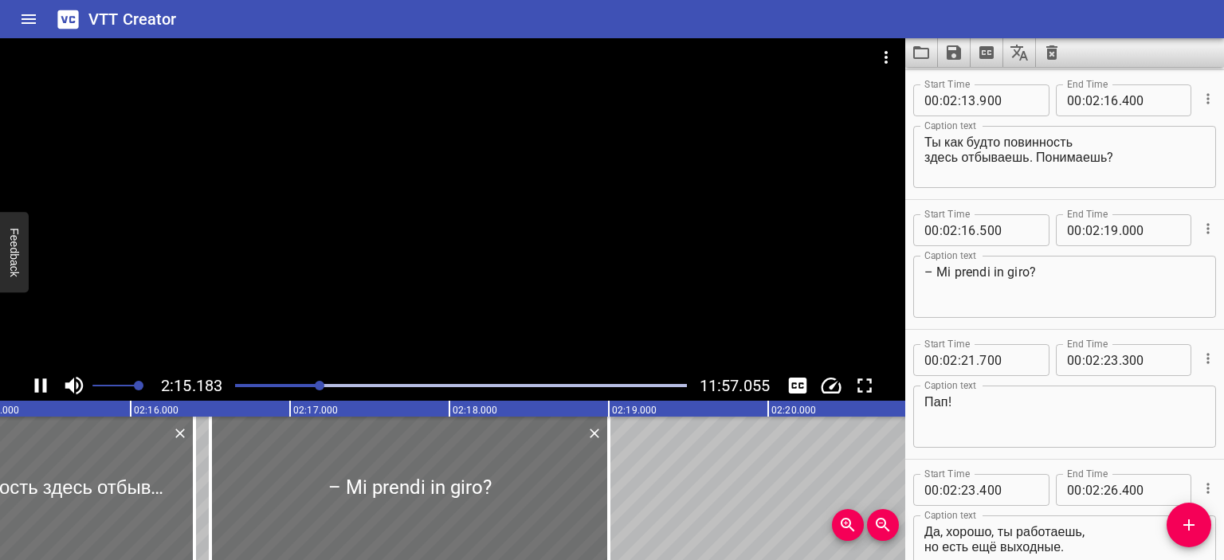
click at [574, 187] on div at bounding box center [452, 204] width 905 height 332
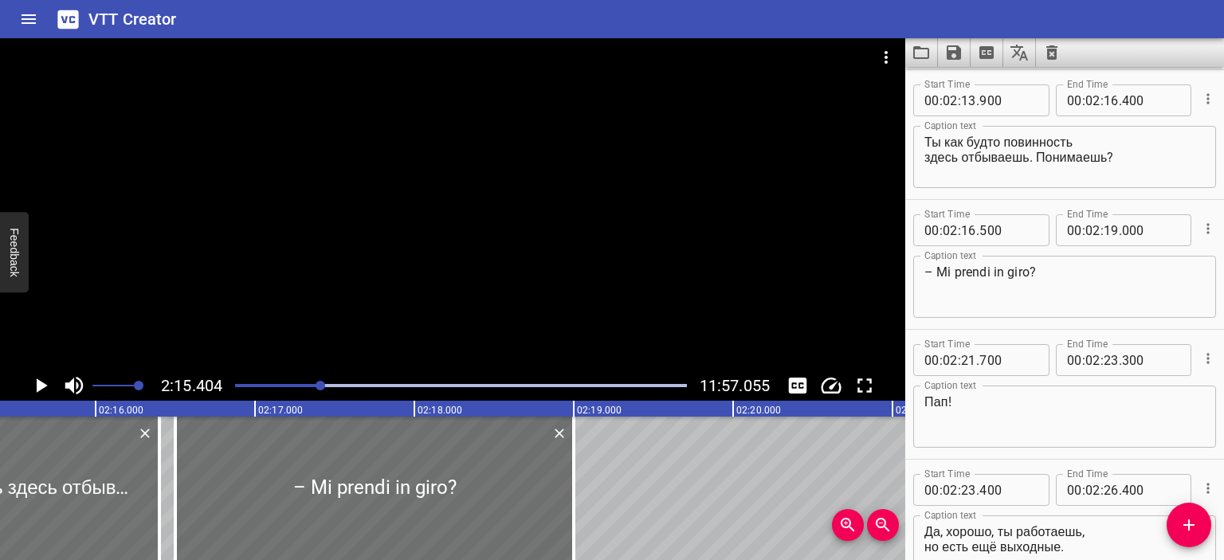
scroll to position [0, 21584]
drag, startPoint x: 1129, startPoint y: 162, endPoint x: 922, endPoint y: 139, distance: 207.6
click at [922, 139] on div "Ты как будто повинность здесь отбываешь. Понимаешь? Caption text" at bounding box center [1064, 157] width 303 height 62
paste textarea "come se stessi scontando il servizio qui. Capito"
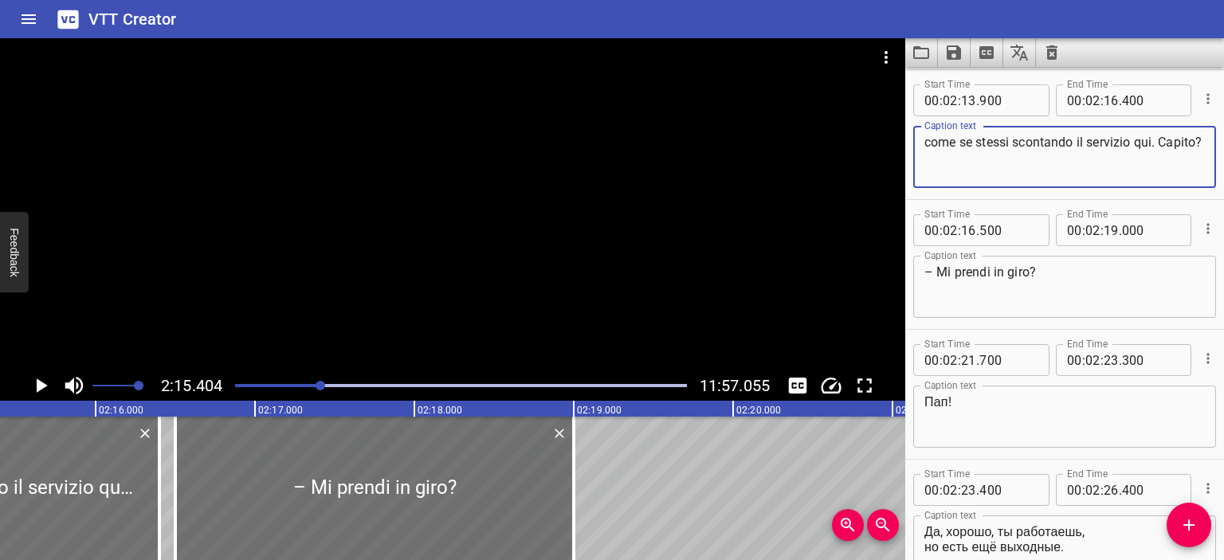
click at [925, 142] on textarea "come se stessi scontando il servizio qui. Capito?" at bounding box center [1065, 157] width 281 height 45
type textarea "Sembra che tu stia facendo servizio qui. Capito?"
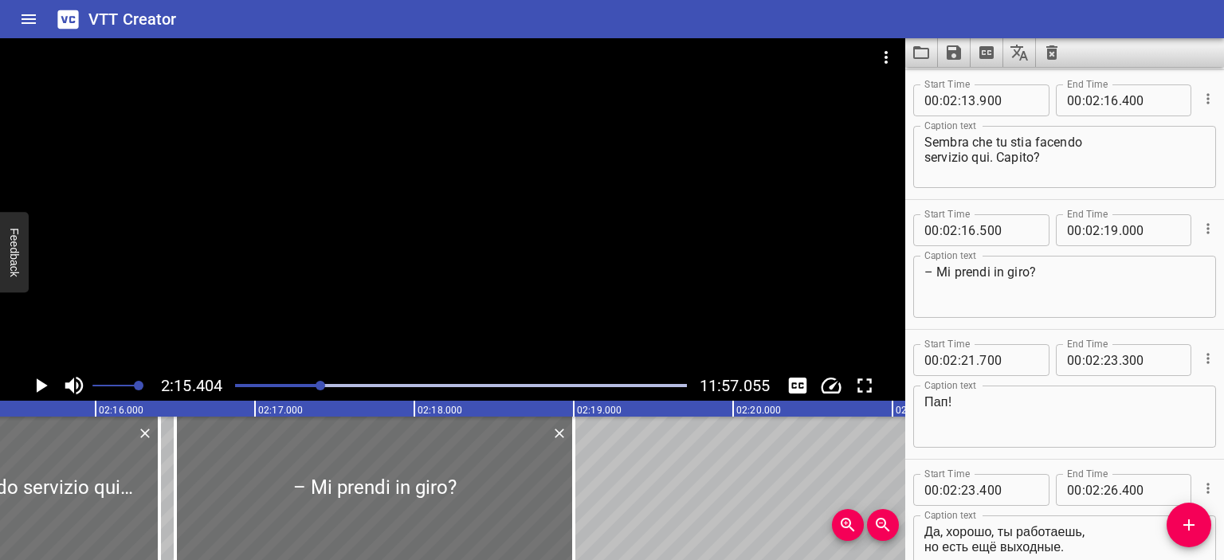
click at [733, 238] on div at bounding box center [452, 204] width 905 height 332
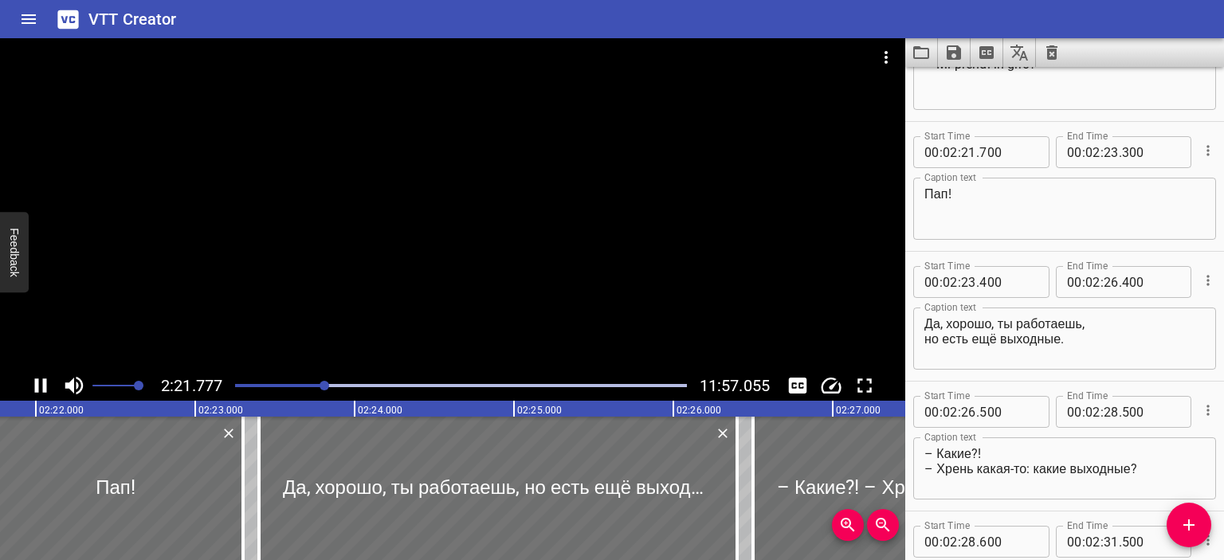
scroll to position [909, 0]
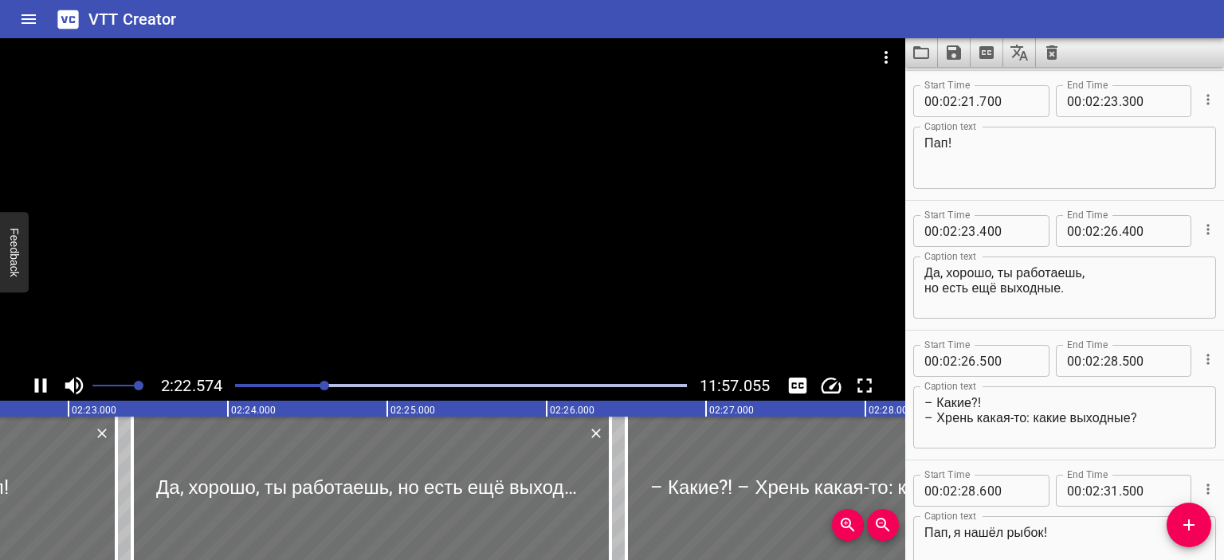
click at [497, 265] on div at bounding box center [452, 204] width 905 height 332
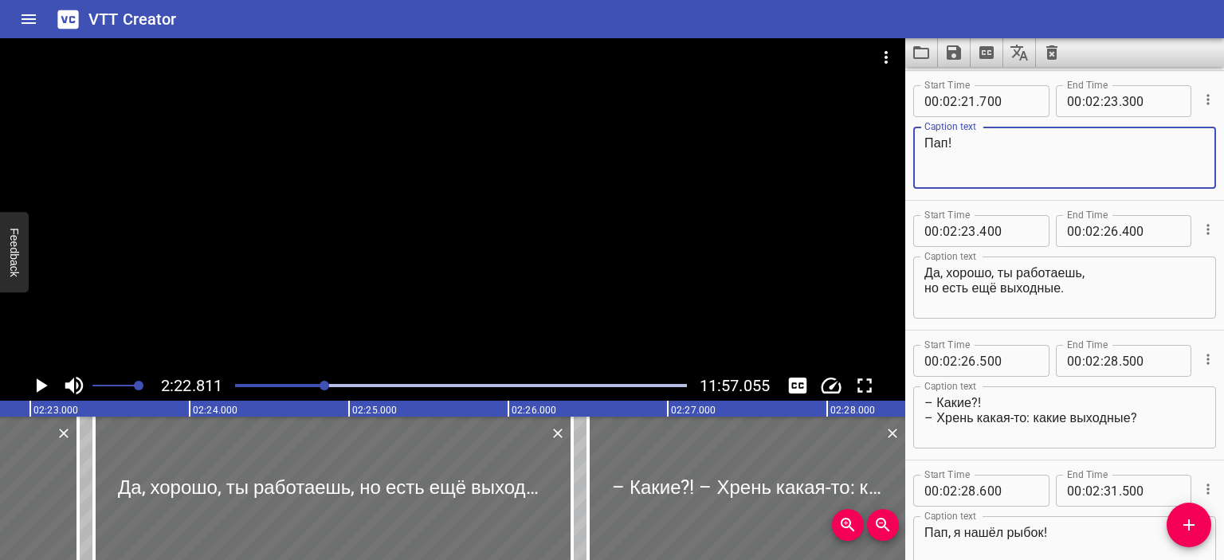
click at [946, 144] on textarea "Пап!" at bounding box center [1065, 158] width 281 height 45
type textarea "Pa!"
click at [641, 205] on div at bounding box center [452, 204] width 905 height 332
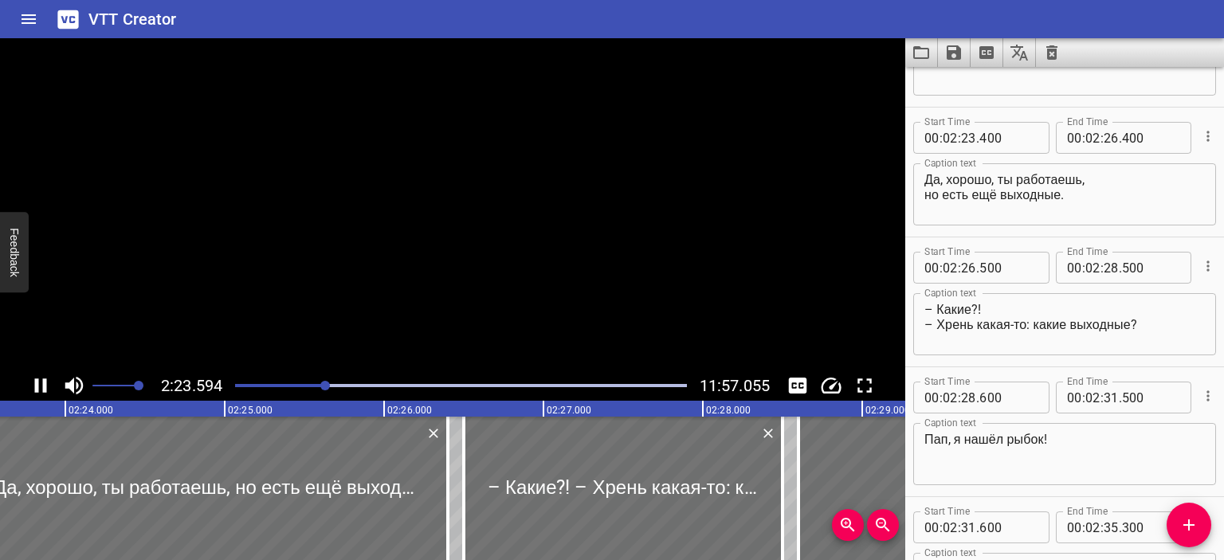
scroll to position [1039, 0]
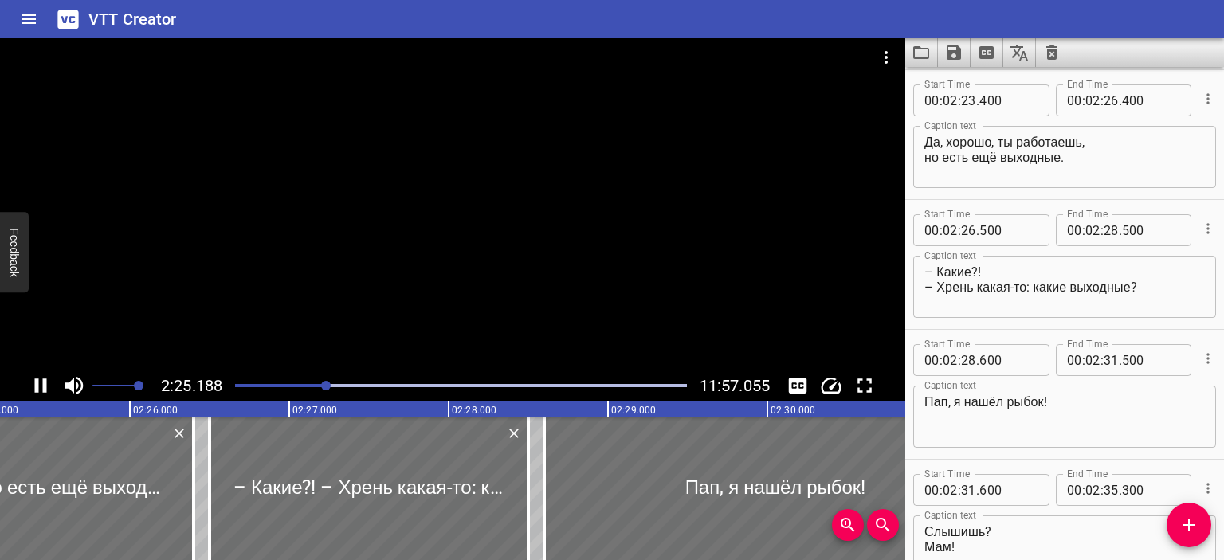
click at [564, 220] on div at bounding box center [452, 204] width 905 height 332
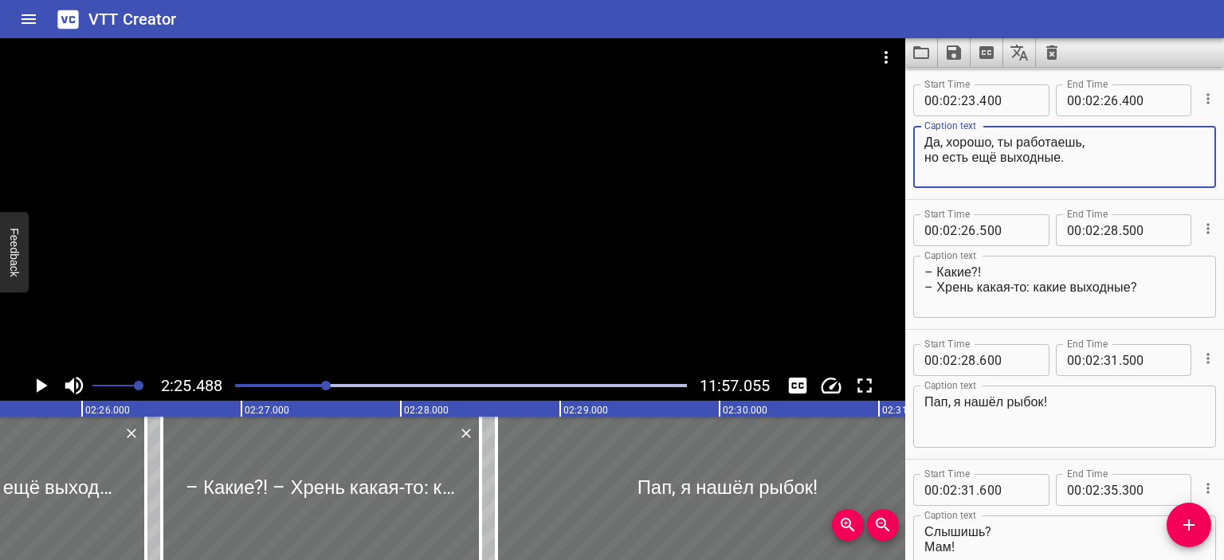
click at [925, 139] on textarea "Да, хорошо, ты работаешь, но есть ещё выходные." at bounding box center [1065, 157] width 281 height 45
type textarea "Ok, va bene, lavori, ma c'è anche il weekend."
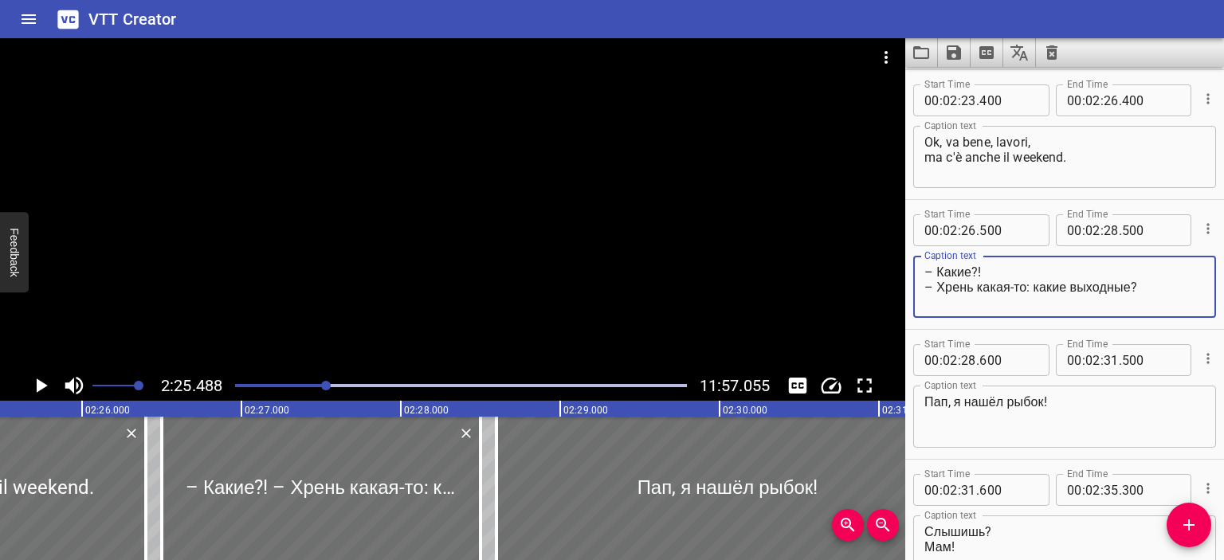
click at [972, 271] on textarea "– Какие?! – Хрень какая-то: какие выходные?" at bounding box center [1065, 287] width 281 height 45
click at [564, 235] on div at bounding box center [452, 204] width 905 height 332
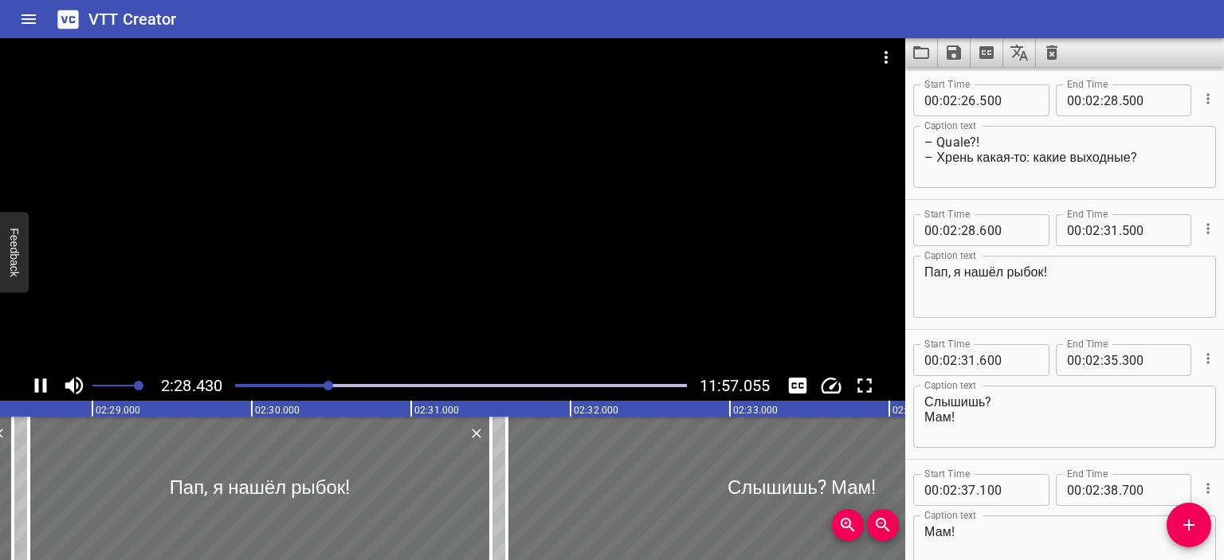
scroll to position [0, 23661]
click at [515, 244] on div at bounding box center [452, 204] width 905 height 332
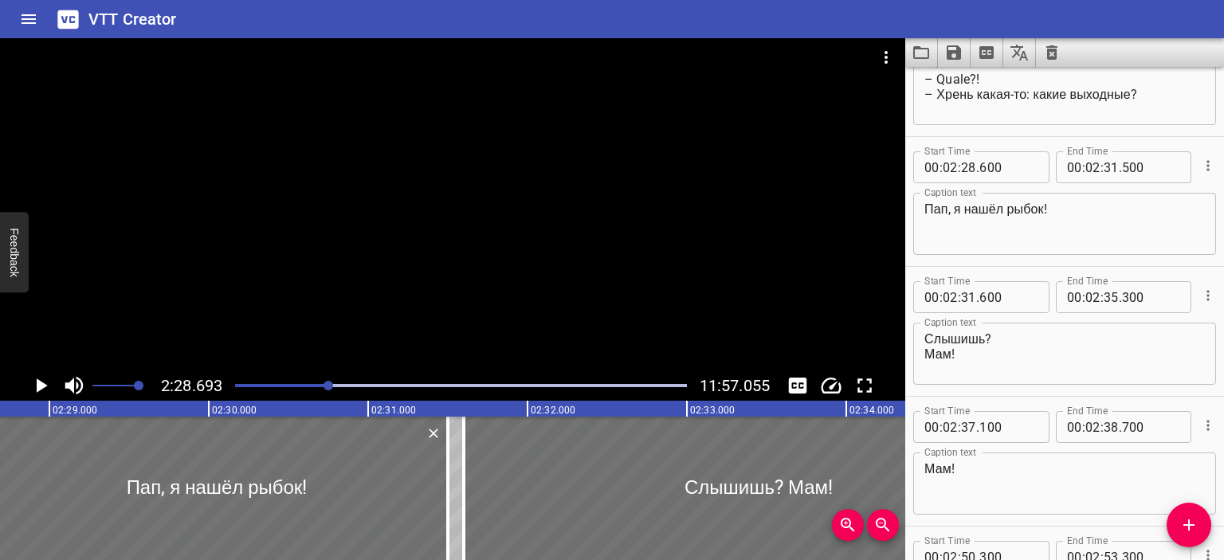
scroll to position [1230, 0]
click at [941, 92] on textarea "– Quale?! – Хрень какая-то: какие выходные?" at bounding box center [1065, 96] width 281 height 45
type textarea "– Quale?! – Che cavolate: quale weekend?"
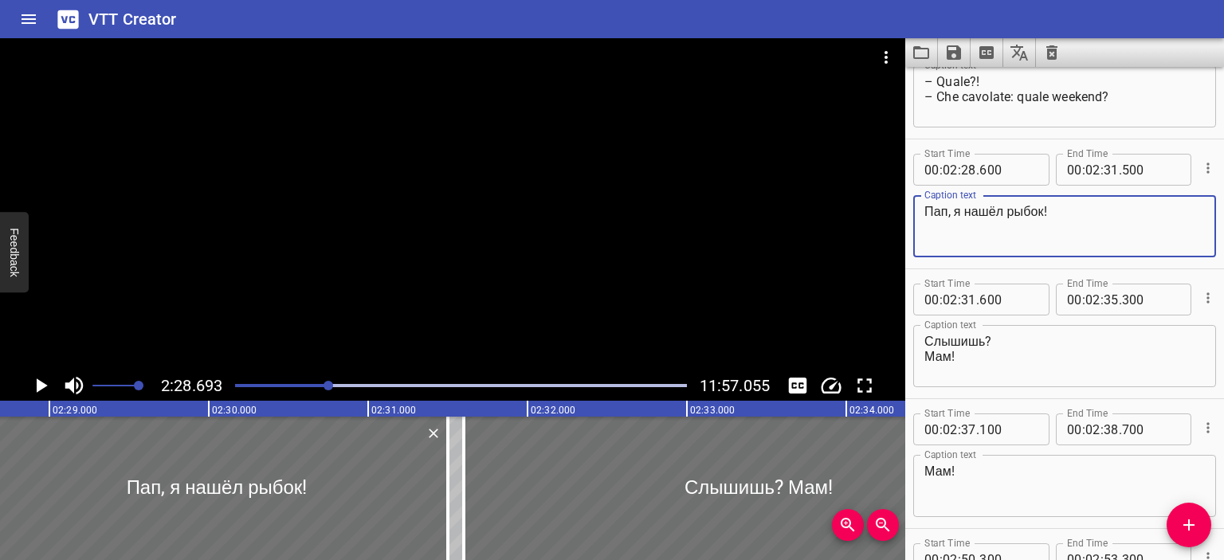
drag, startPoint x: 1043, startPoint y: 206, endPoint x: 902, endPoint y: 211, distance: 141.2
click at [902, 211] on main "2:28.693 11:57.055 00:00.000 00:01.000 00:02.000 00:03.000 00:04.000 00:05.000 …" at bounding box center [612, 299] width 1224 height 522
type textarea "Pa, ho trovato dei pesci!"
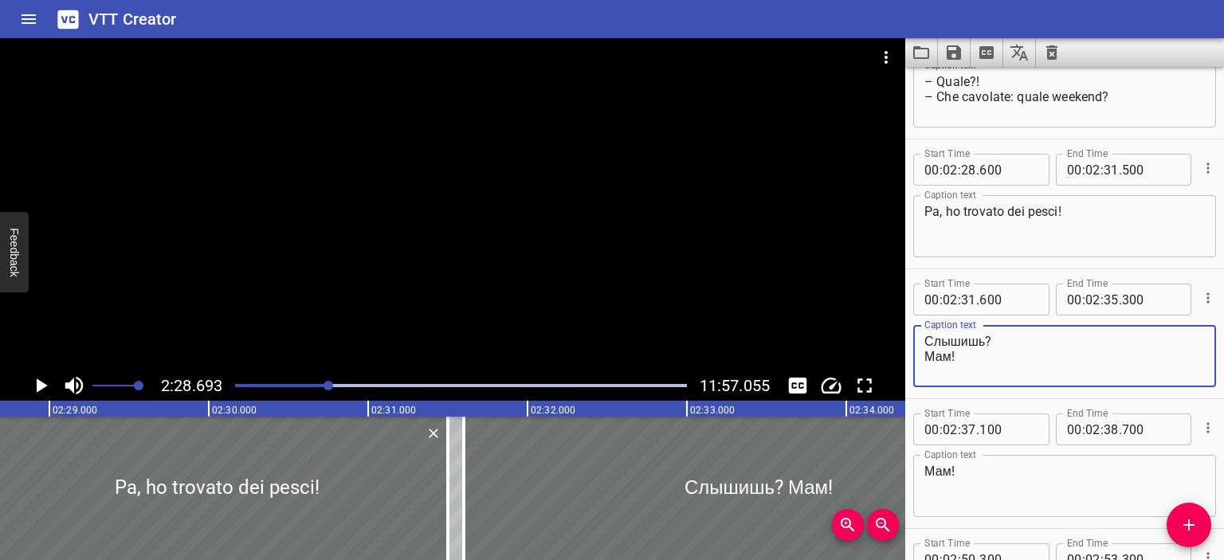
drag, startPoint x: 985, startPoint y: 341, endPoint x: 908, endPoint y: 340, distance: 77.3
click at [908, 340] on div "Start Time 00 : 02 : 31 . 600 Start Time End Time 00 : 02 : 35 . 300 End Time C…" at bounding box center [1064, 333] width 319 height 129
click at [951, 359] on textarea "Mi senti? Мам!" at bounding box center [1065, 356] width 281 height 45
type textarea "Mi senti? Ma!"
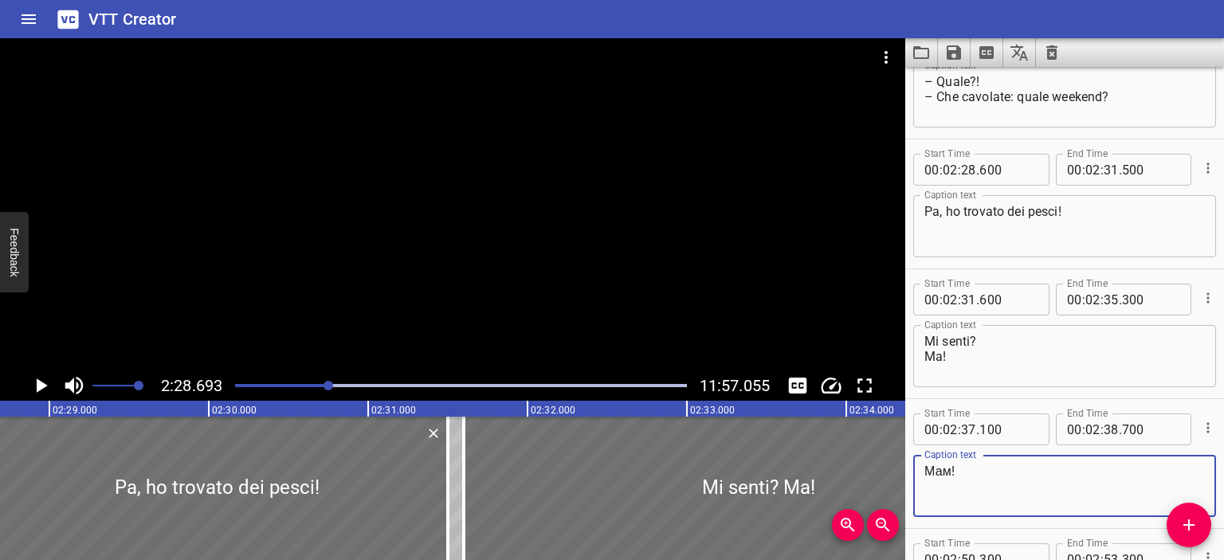
click at [949, 479] on textarea "Мам!" at bounding box center [1065, 486] width 281 height 45
click at [951, 471] on textarea "Мам!" at bounding box center [1065, 486] width 281 height 45
type textarea "Ma!"
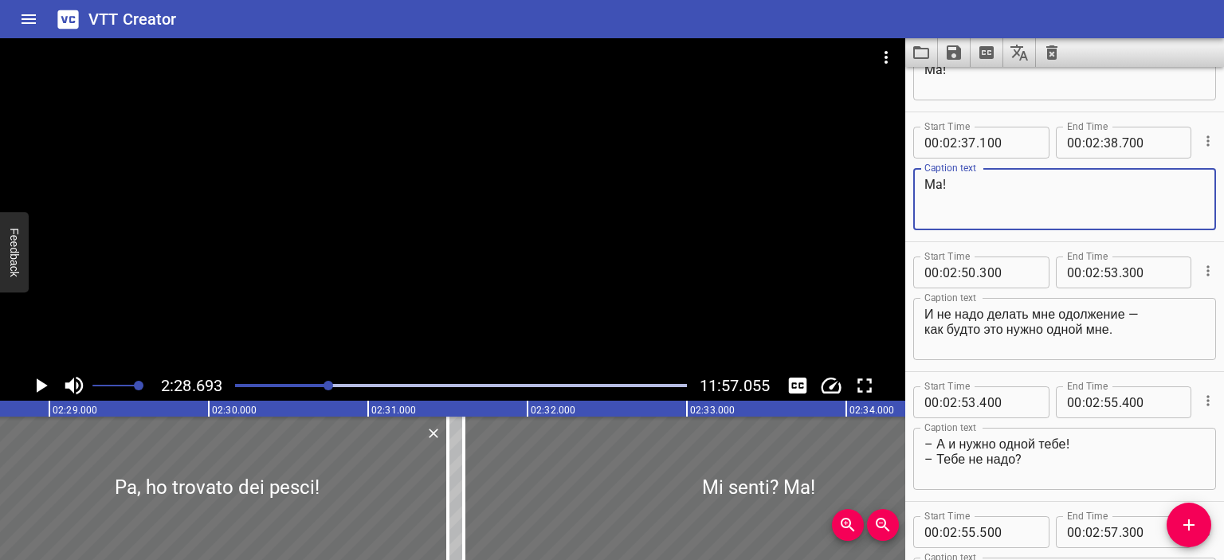
scroll to position [1519, 0]
